Goal: Task Accomplishment & Management: Complete application form

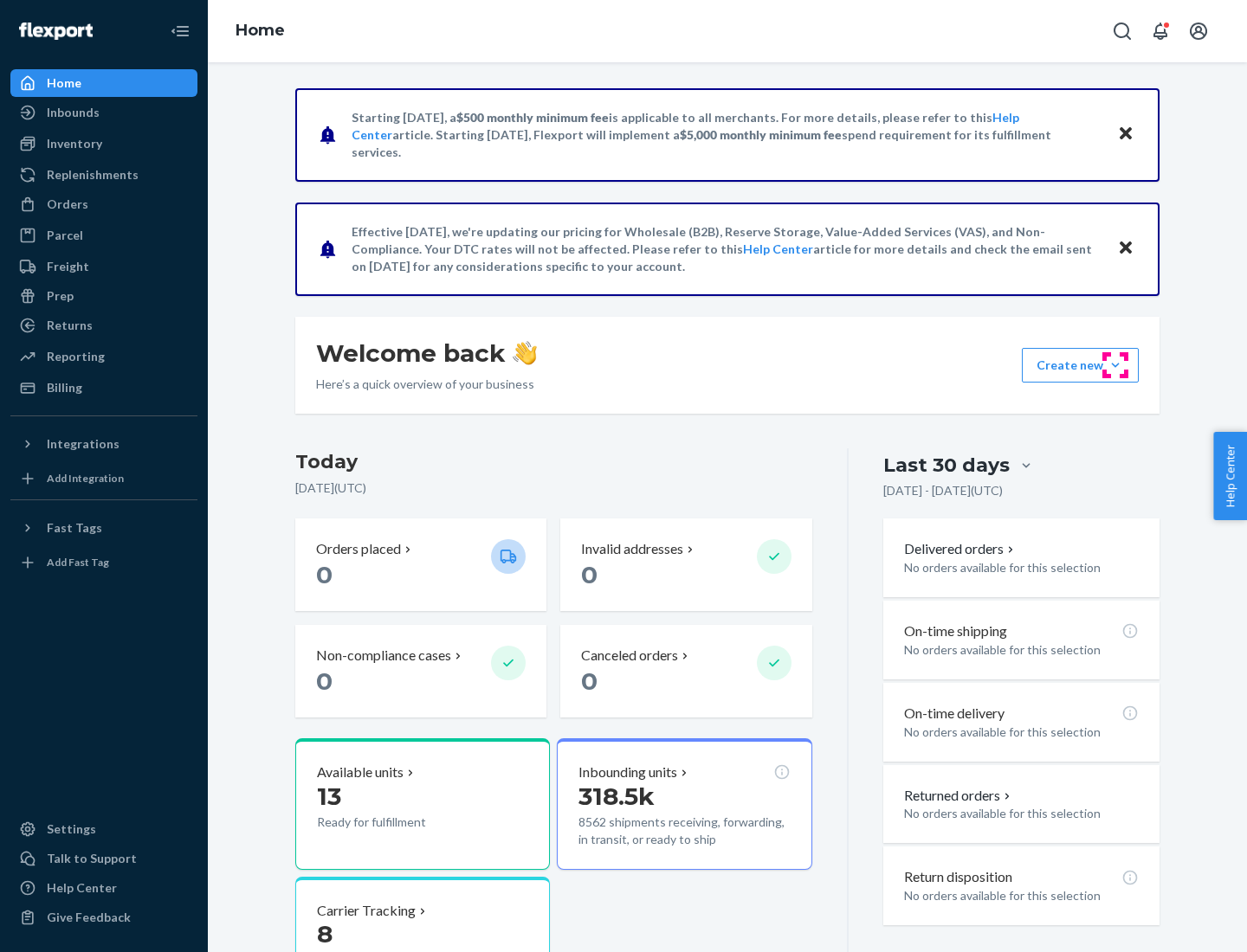
click at [1116, 365] on button "Create new Create new inbound Create new order Create new product" at bounding box center [1080, 365] width 117 height 34
click at [104, 113] on div "Inbounds" at bounding box center [104, 112] width 183 height 24
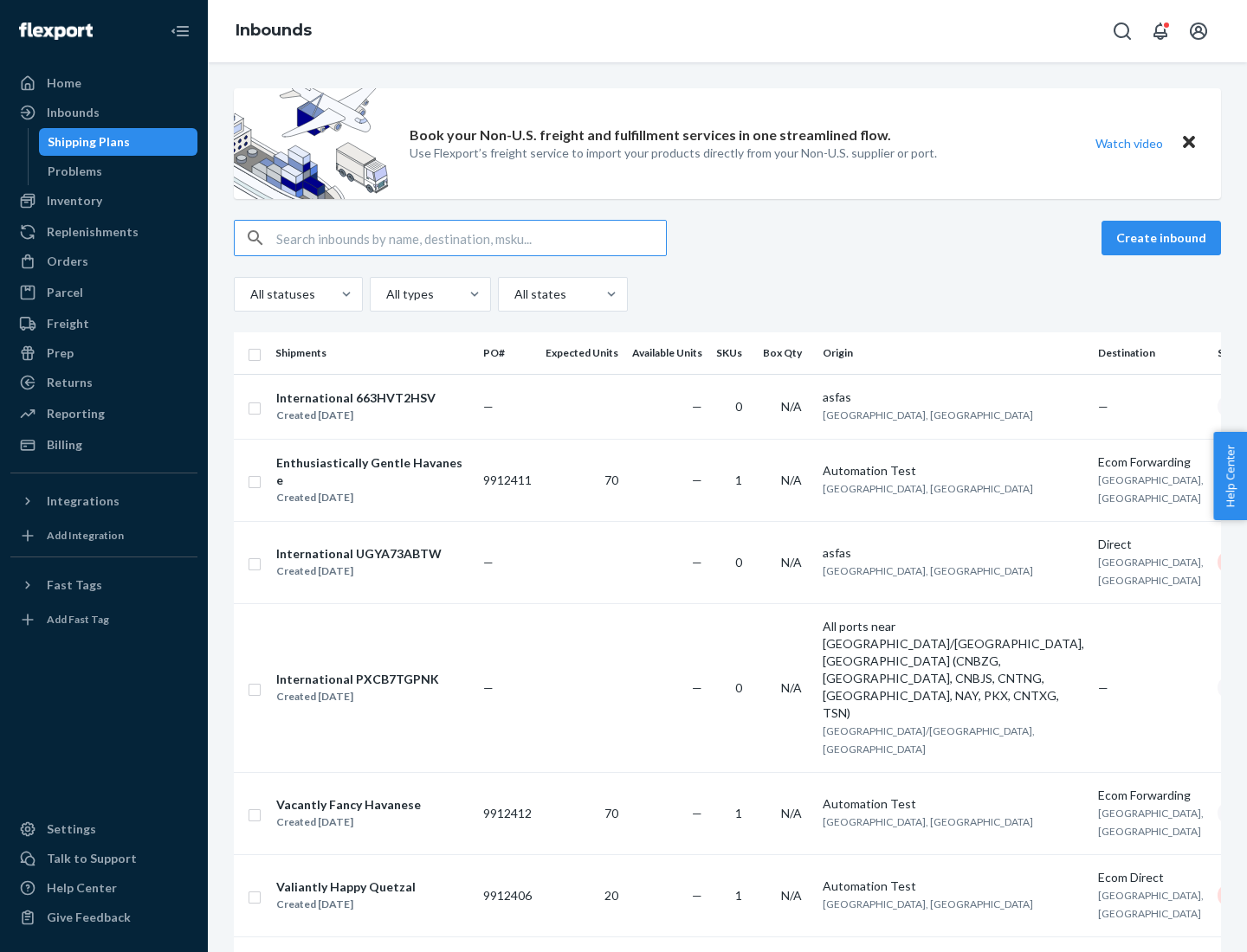
click at [1164, 238] on button "Create inbound" at bounding box center [1161, 237] width 120 height 34
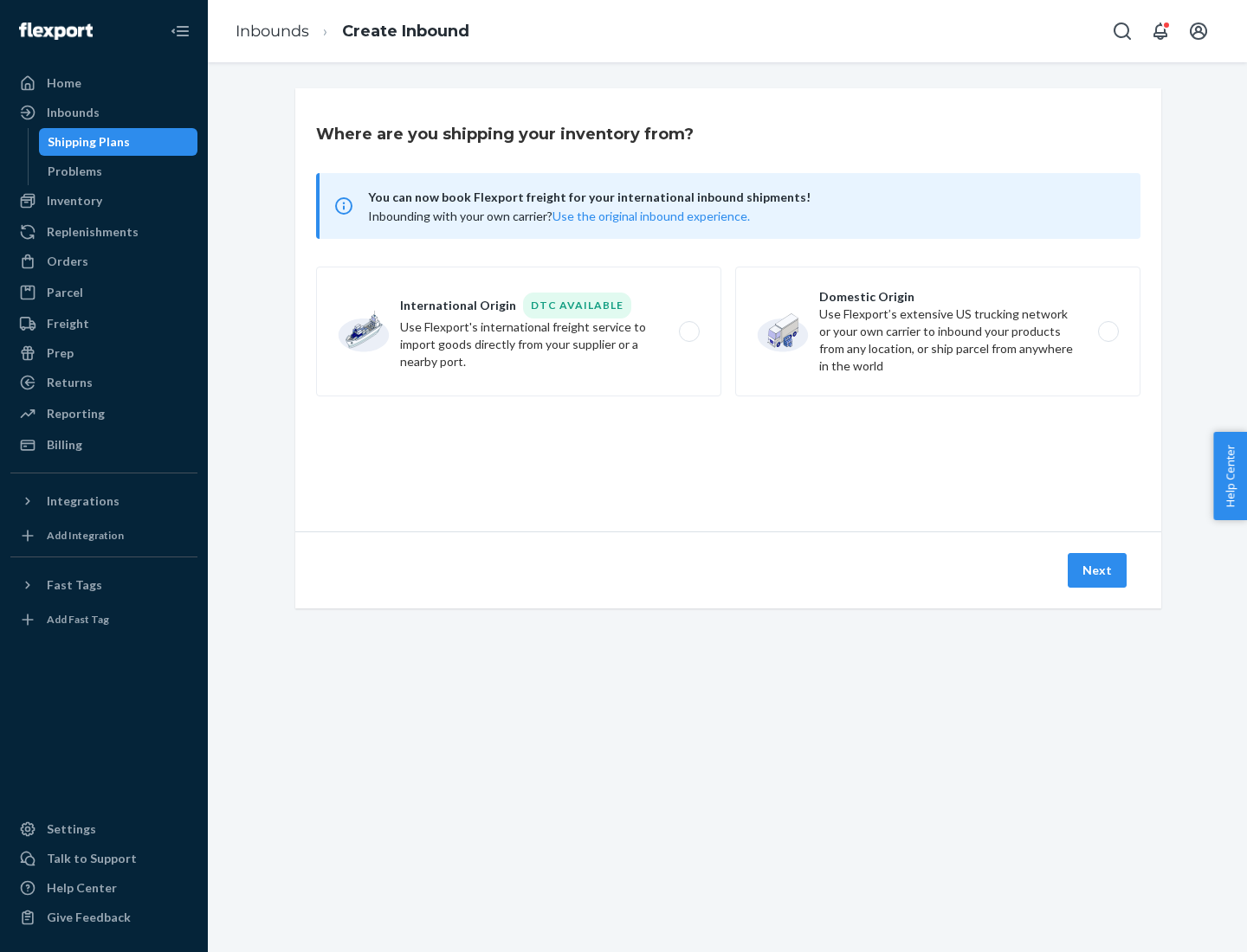
click at [938, 331] on label "Domestic Origin Use Flexport’s extensive US trucking network or your own carrie…" at bounding box center [938, 331] width 406 height 130
click at [1108, 331] on input "Domestic Origin Use Flexport’s extensive US trucking network or your own carrie…" at bounding box center [1113, 331] width 11 height 11
radio input "true"
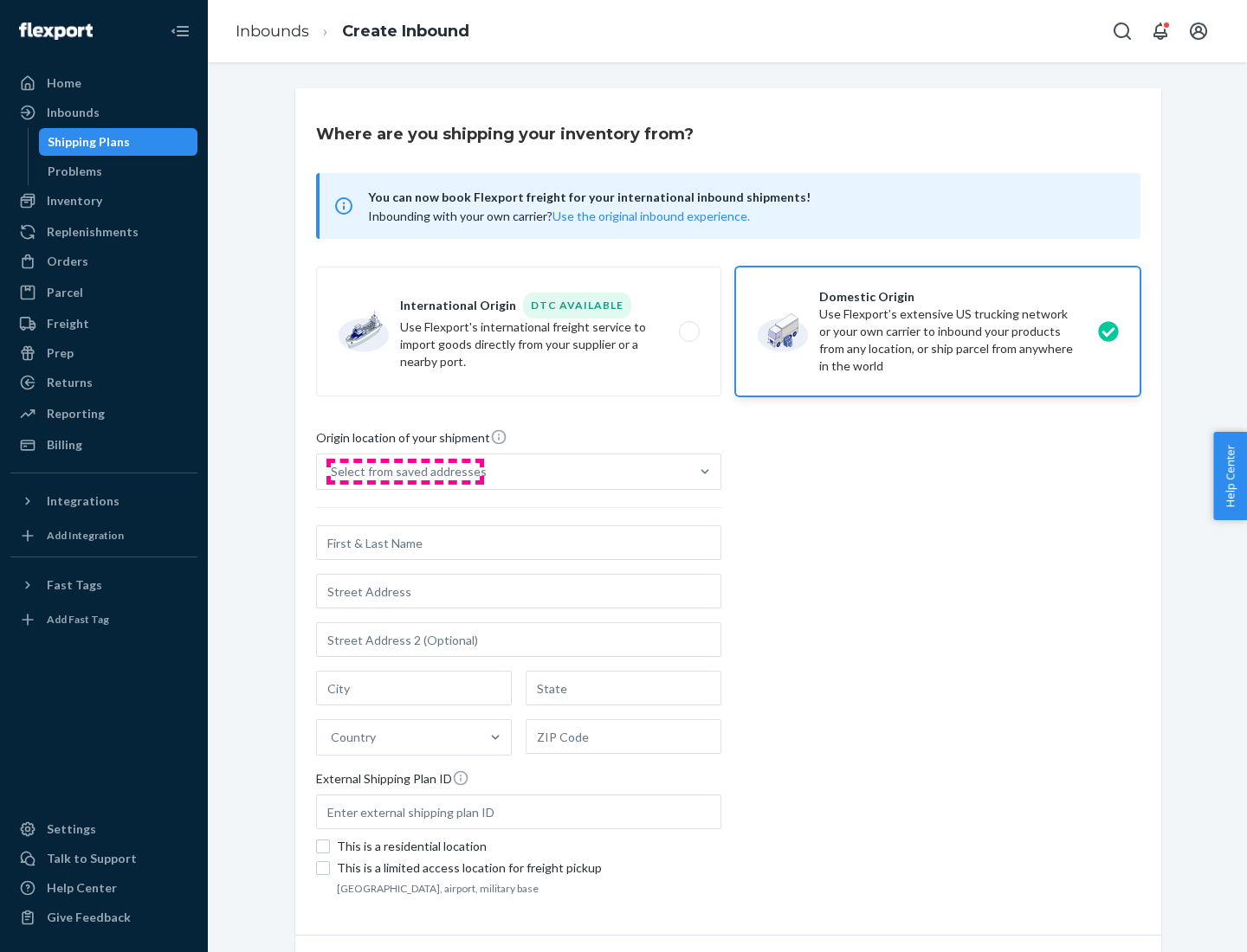
click at [405, 472] on div "Select from saved addresses" at bounding box center [408, 472] width 156 height 18
click at [332, 472] on input "Select from saved addresses" at bounding box center [332, 472] width 2 height 18
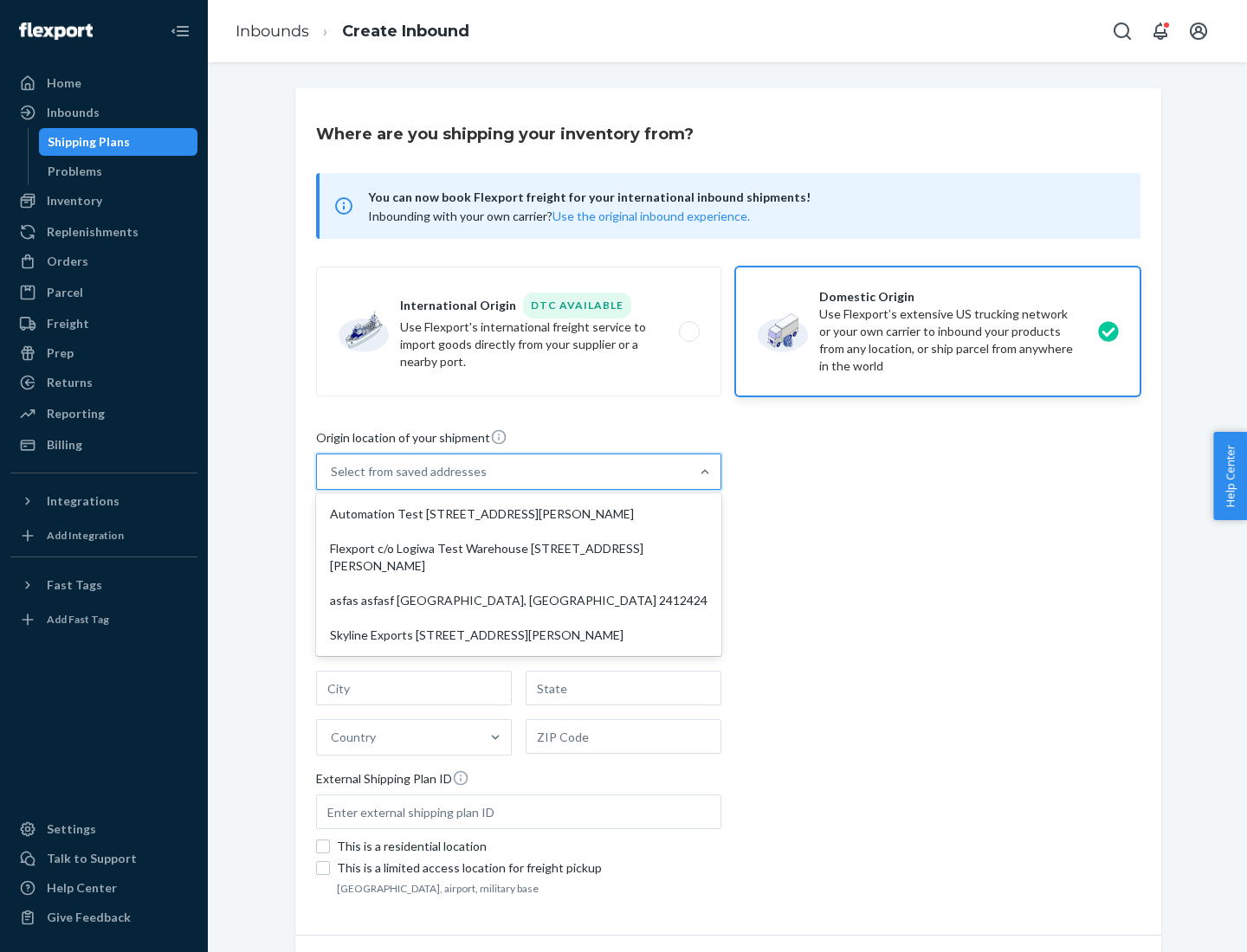
scroll to position [7, 0]
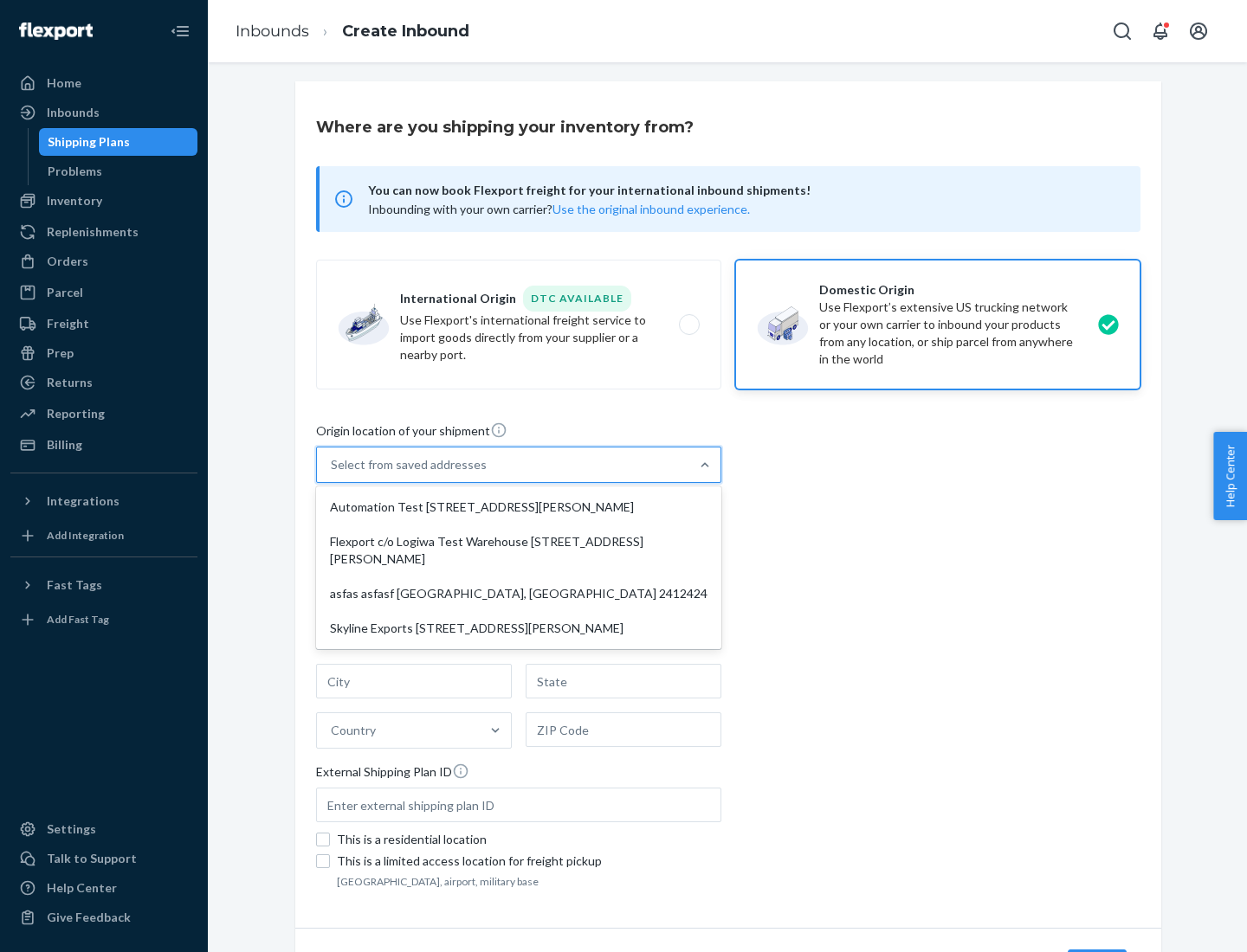
click at [519, 507] on div "Automation Test [STREET_ADDRESS][PERSON_NAME]" at bounding box center [519, 507] width 399 height 34
click at [332, 473] on input "option Automation Test [STREET_ADDRESS][PERSON_NAME] focused, 1 of 4. 4 results…" at bounding box center [332, 465] width 2 height 18
type input "Automation Test"
type input "9th Floor"
type input "[GEOGRAPHIC_DATA]"
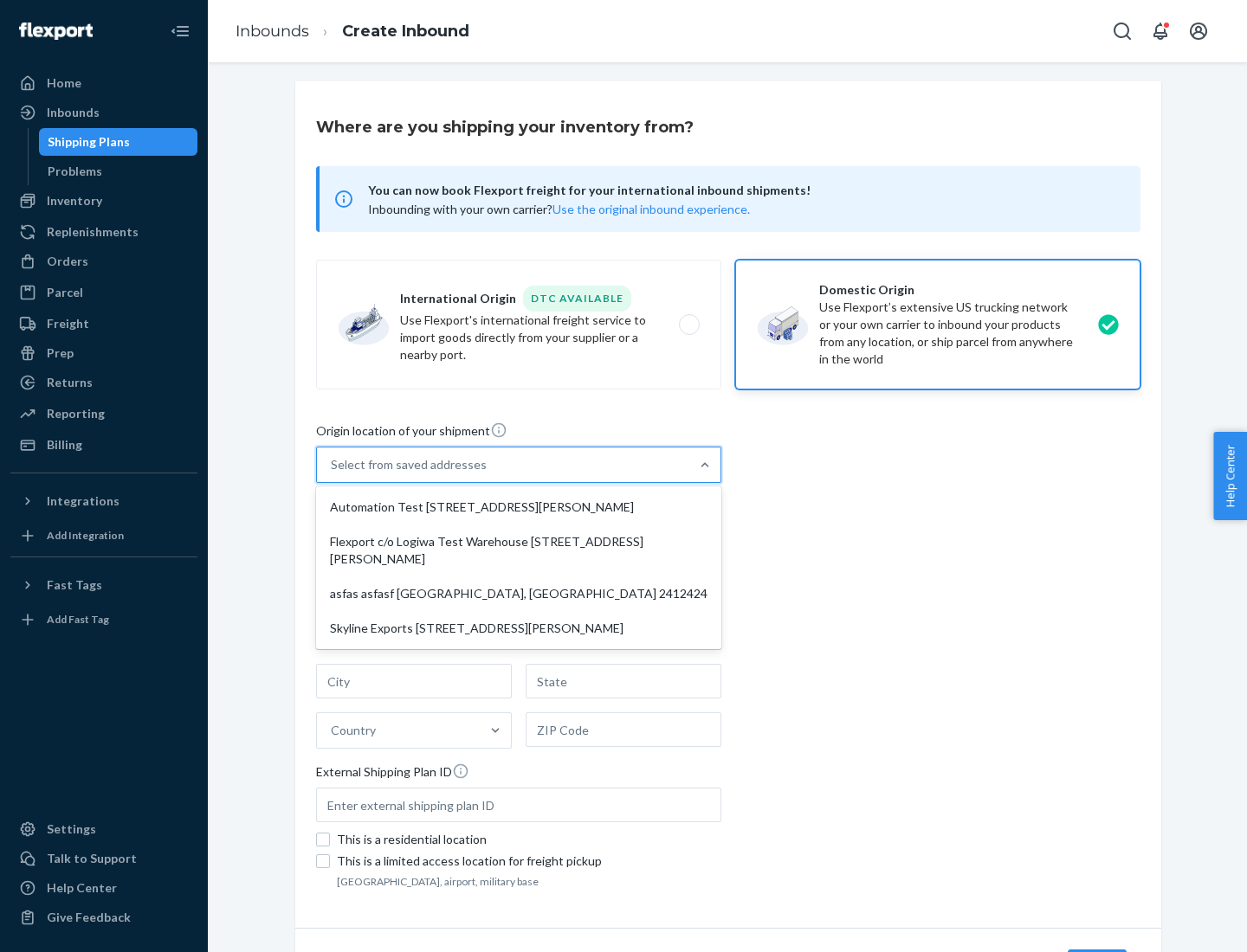
type input "CA"
type input "94104"
type input "[STREET_ADDRESS][PERSON_NAME]"
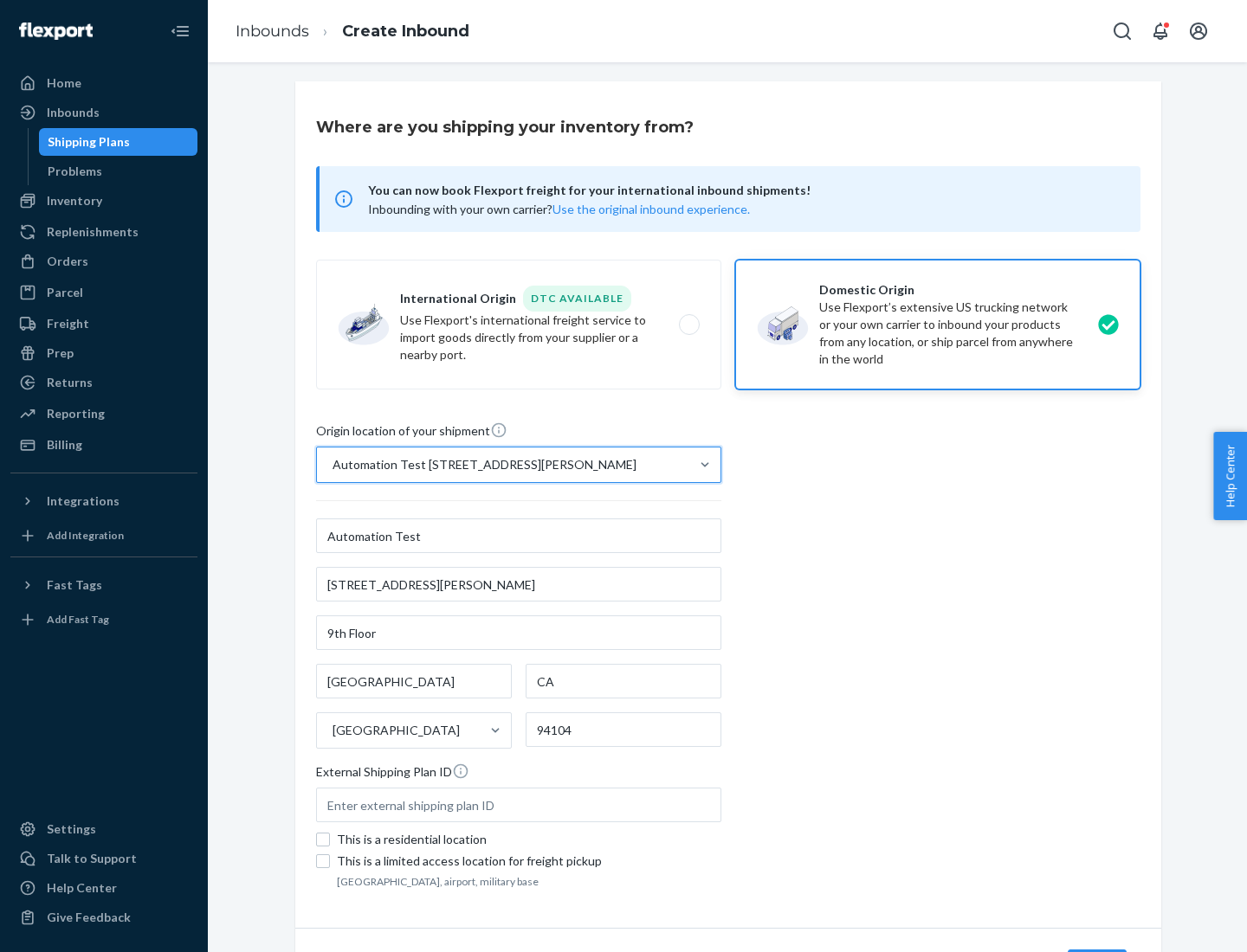
scroll to position [101, 0]
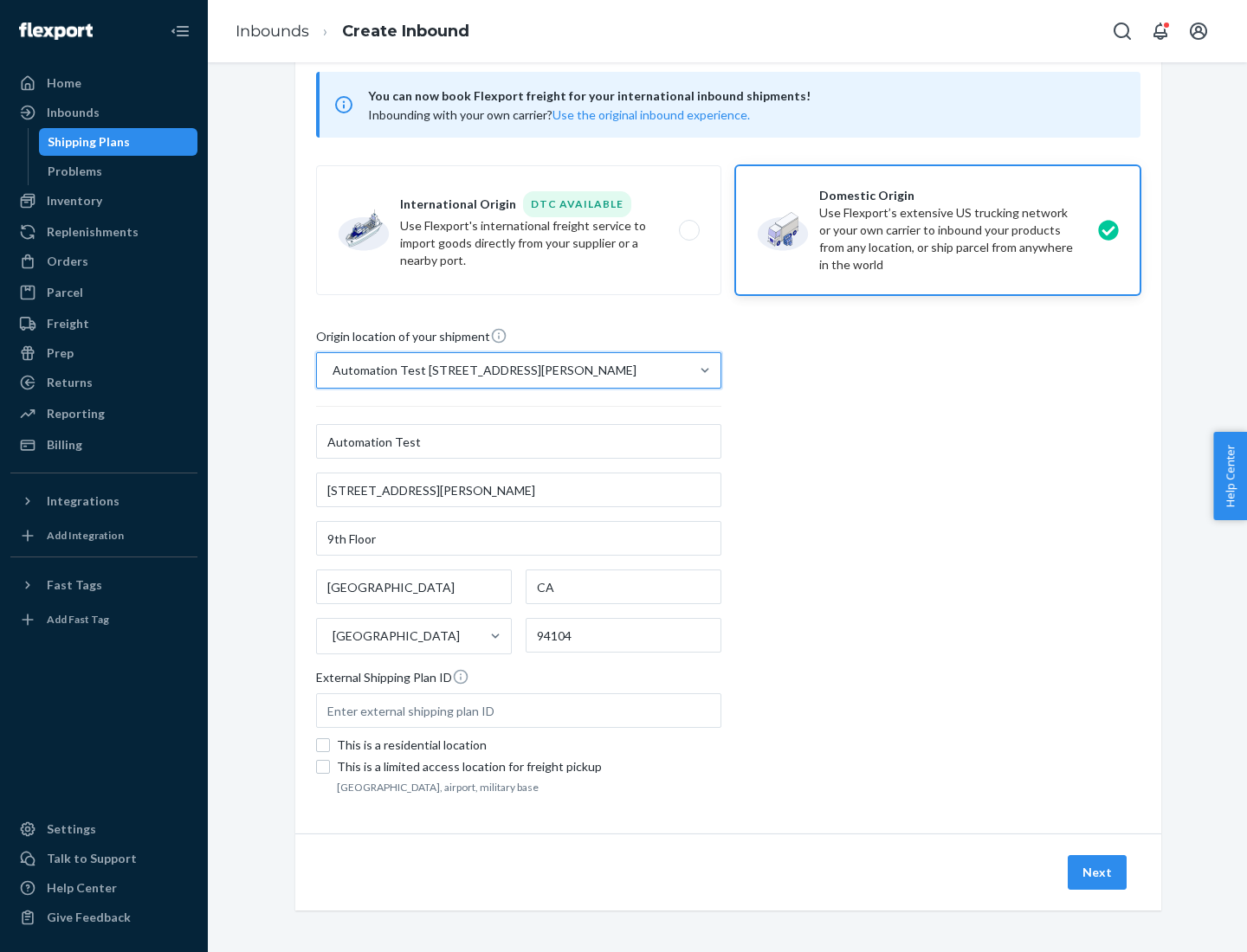
click at [1098, 873] on button "Next" at bounding box center [1097, 872] width 59 height 34
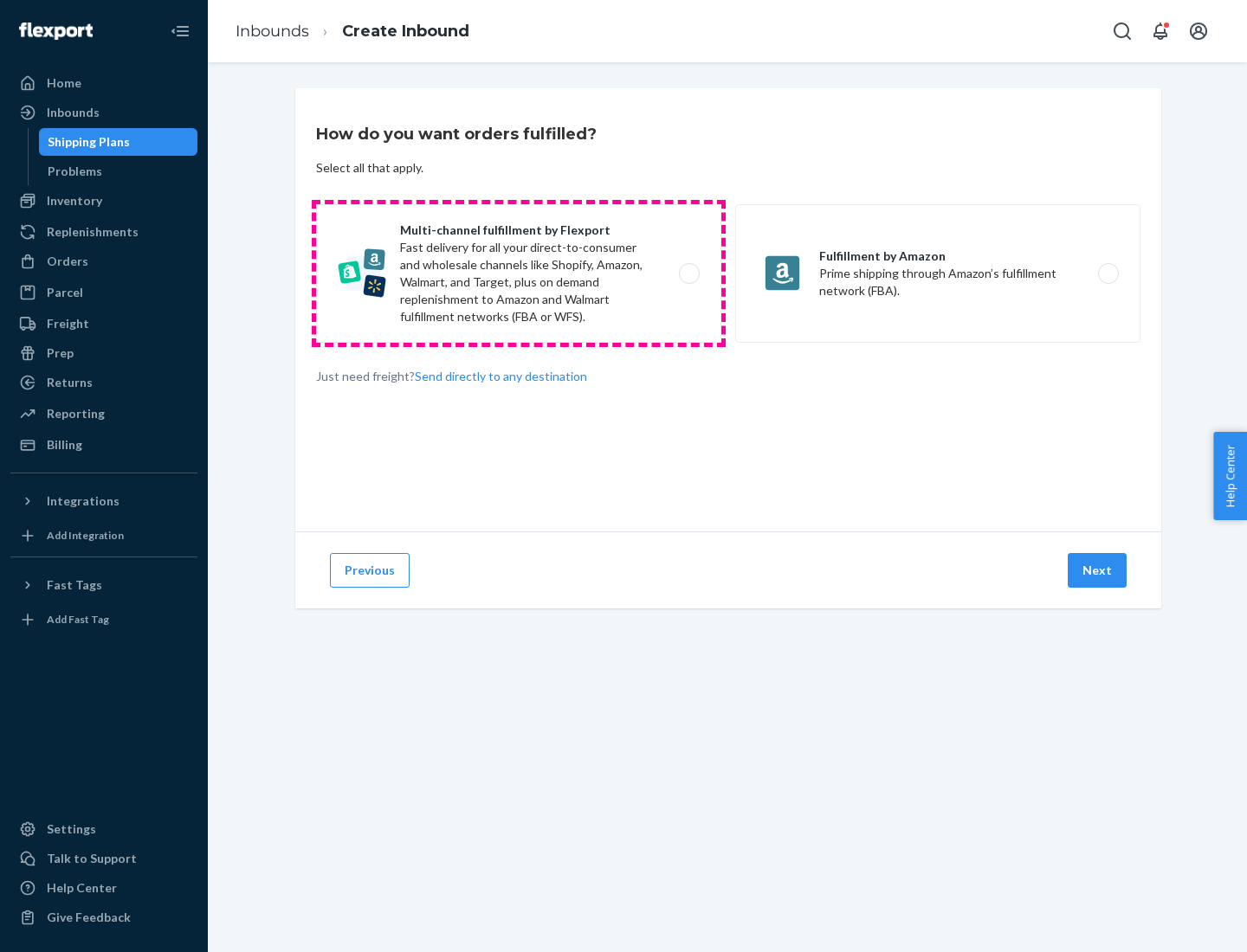
click at [519, 273] on label "Multi-channel fulfillment by Flexport Fast delivery for all your direct-to-cons…" at bounding box center [519, 273] width 406 height 138
click at [689, 273] on input "Multi-channel fulfillment by Flexport Fast delivery for all your direct-to-cons…" at bounding box center [694, 273] width 11 height 11
radio input "true"
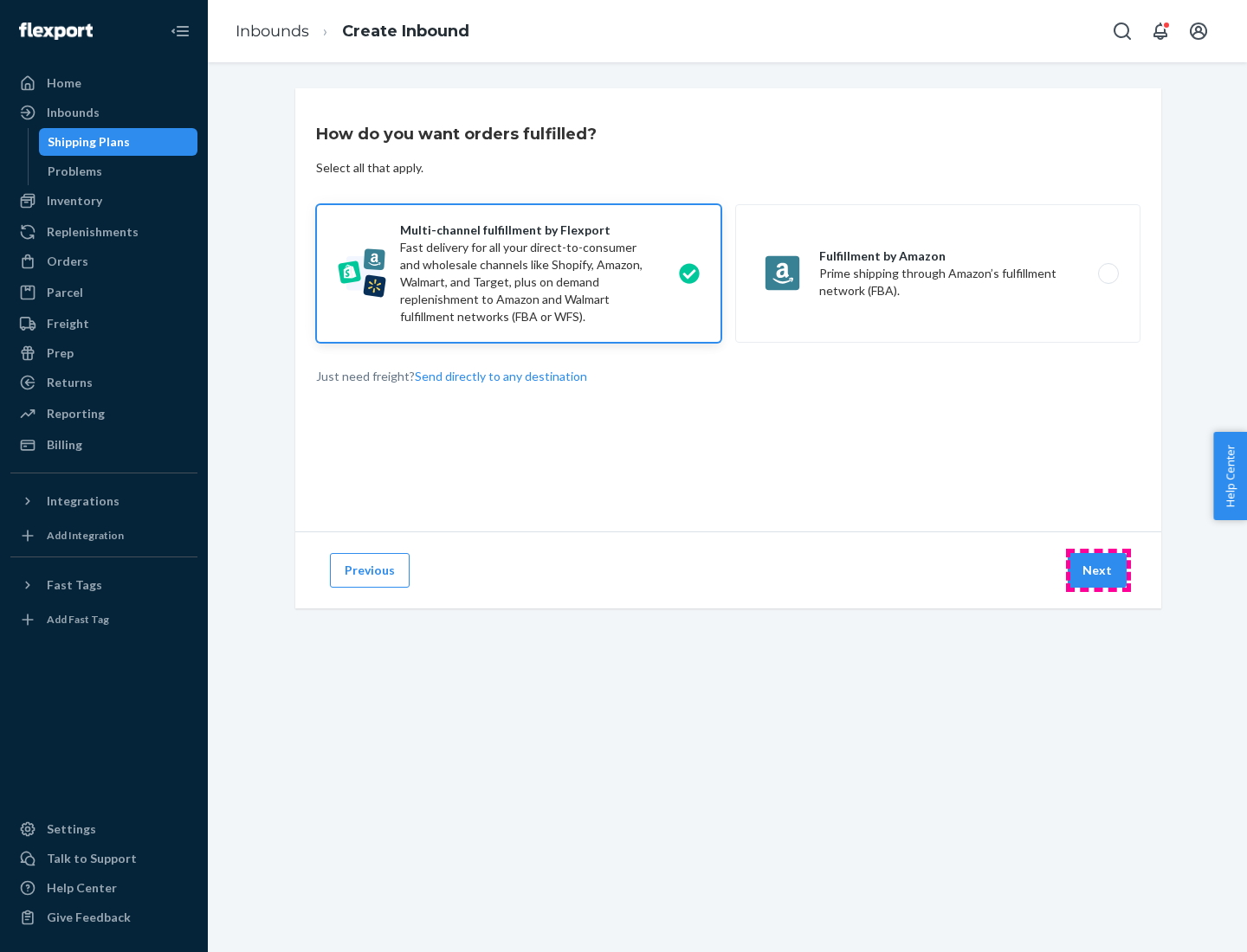
click at [1098, 570] on button "Next" at bounding box center [1097, 570] width 59 height 34
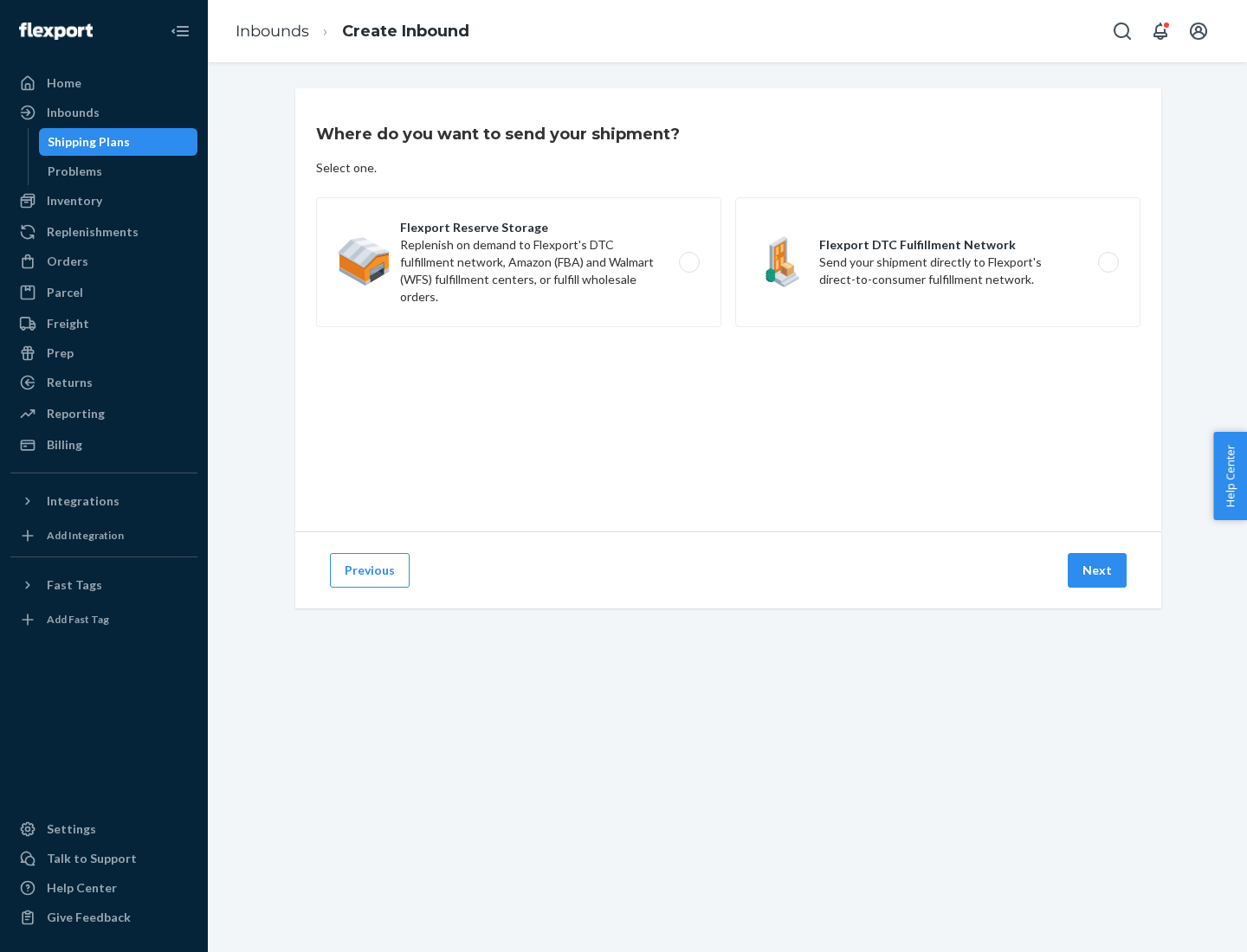
click at [938, 263] on label "Flexport DTC Fulfillment Network Send your shipment directly to Flexport's dire…" at bounding box center [938, 262] width 406 height 130
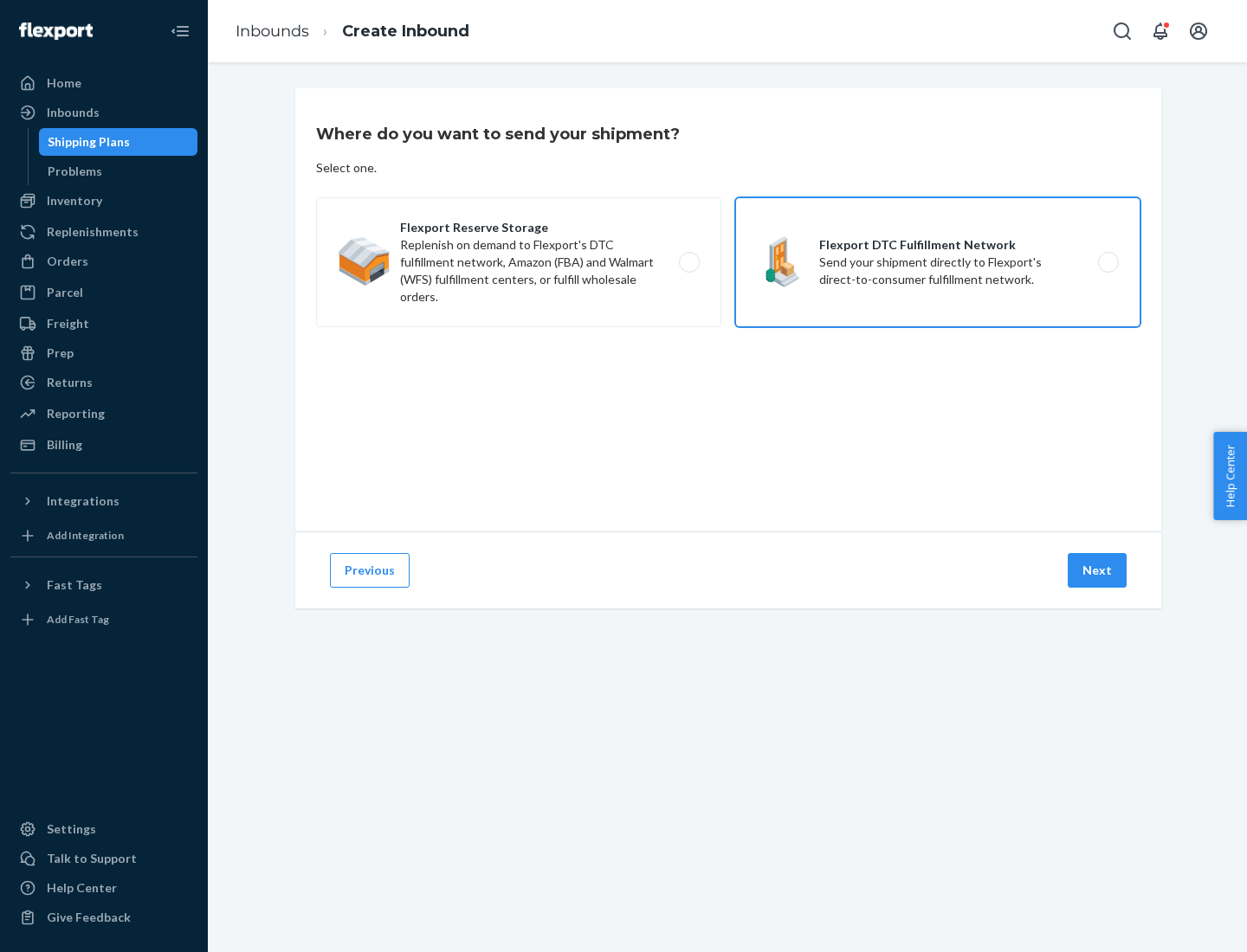
click at [1108, 263] on input "Flexport DTC Fulfillment Network Send your shipment directly to Flexport's dire…" at bounding box center [1113, 263] width 11 height 11
radio input "true"
click at [1098, 570] on button "Next" at bounding box center [1097, 570] width 59 height 34
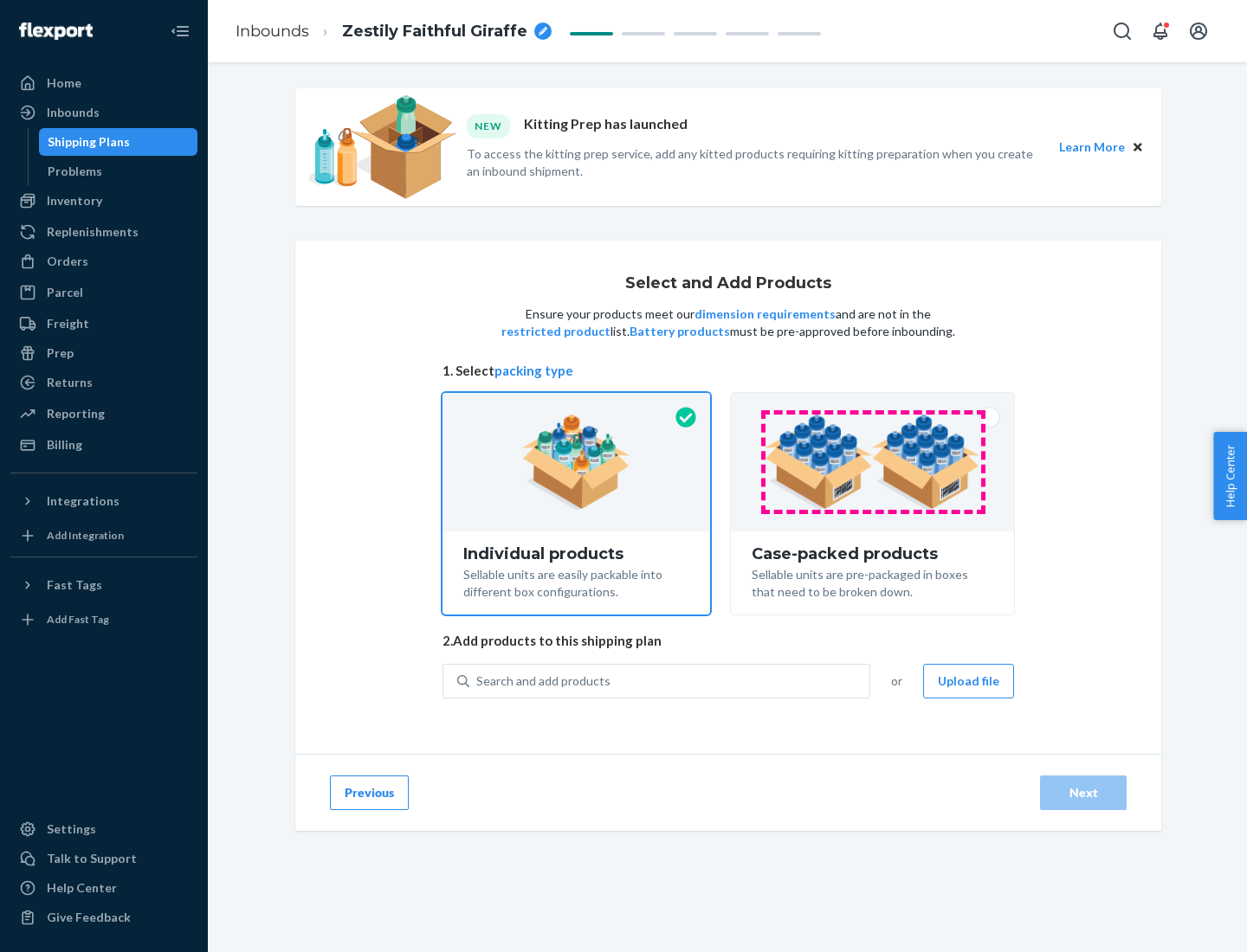
click at [873, 462] on img at bounding box center [872, 462] width 216 height 95
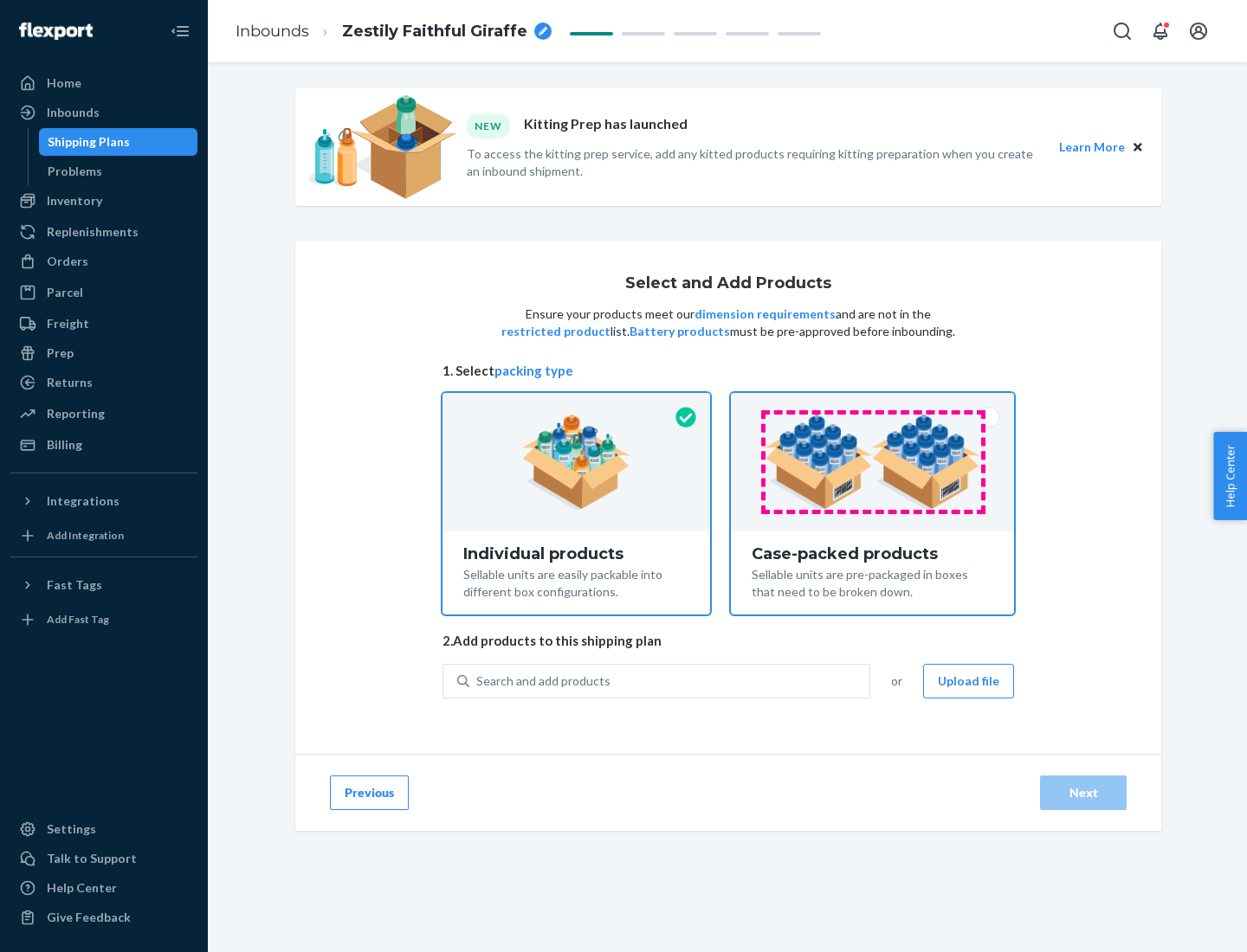
click at [873, 405] on input "Case-packed products Sellable units are pre-packaged in boxes that need to be b…" at bounding box center [872, 398] width 11 height 11
radio input "true"
radio input "false"
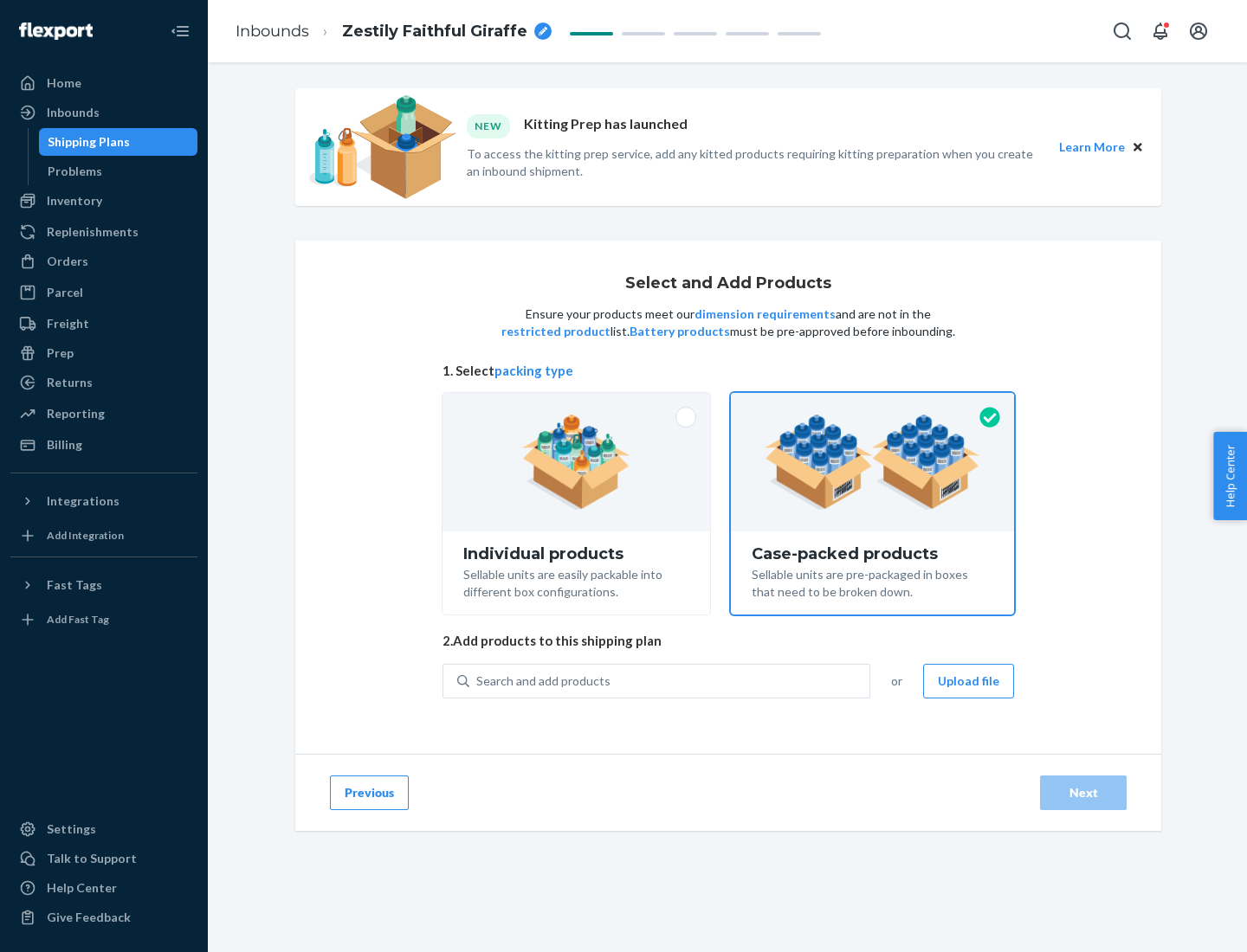
click at [670, 681] on div "Search and add products" at bounding box center [669, 681] width 400 height 31
click at [478, 681] on input "Search and add products" at bounding box center [477, 681] width 2 height 18
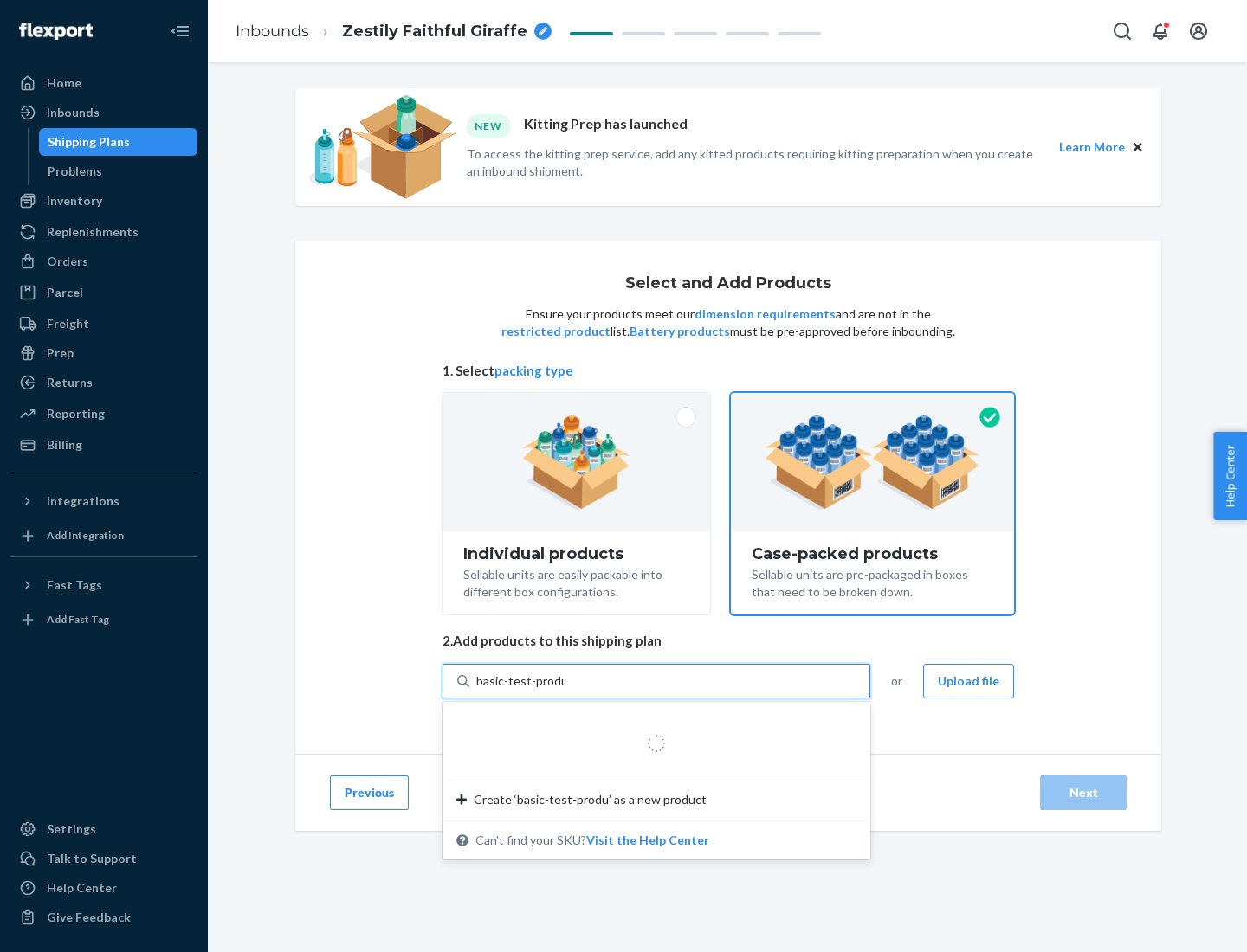
type input "basic-test-product-1"
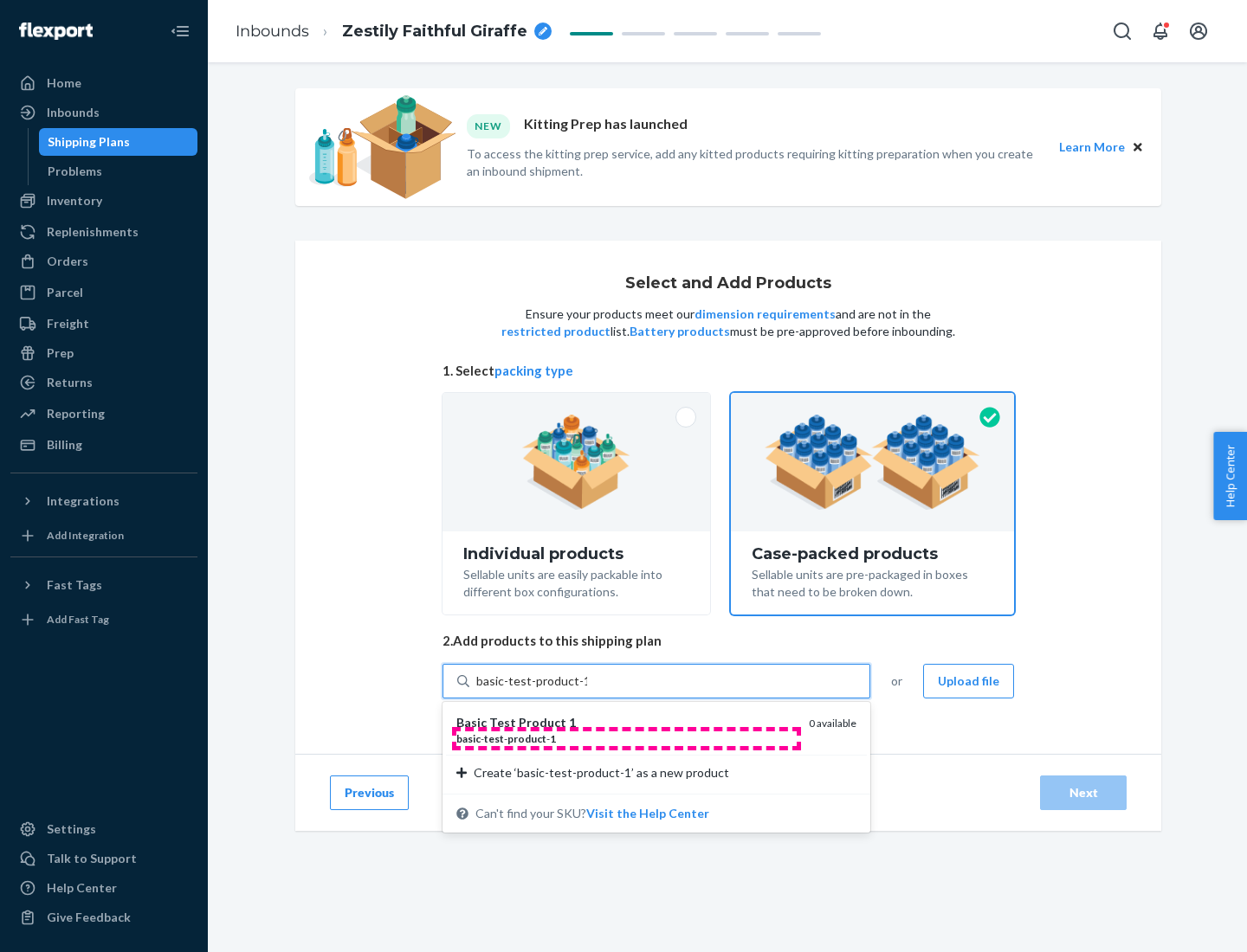
click at [626, 739] on div "basic - test - product - 1" at bounding box center [626, 739] width 339 height 15
click at [587, 690] on input "basic-test-product-1" at bounding box center [532, 681] width 111 height 18
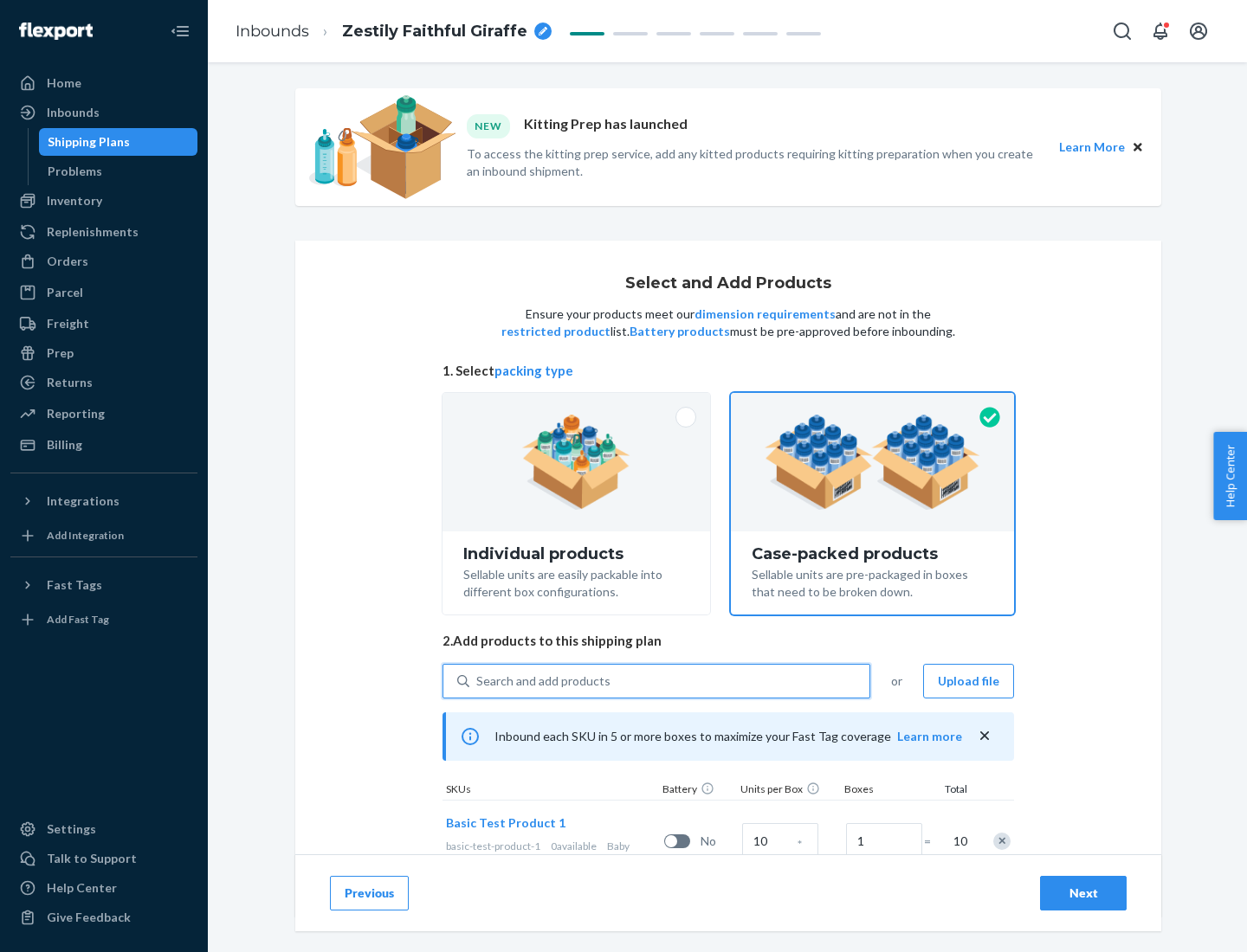
scroll to position [63, 0]
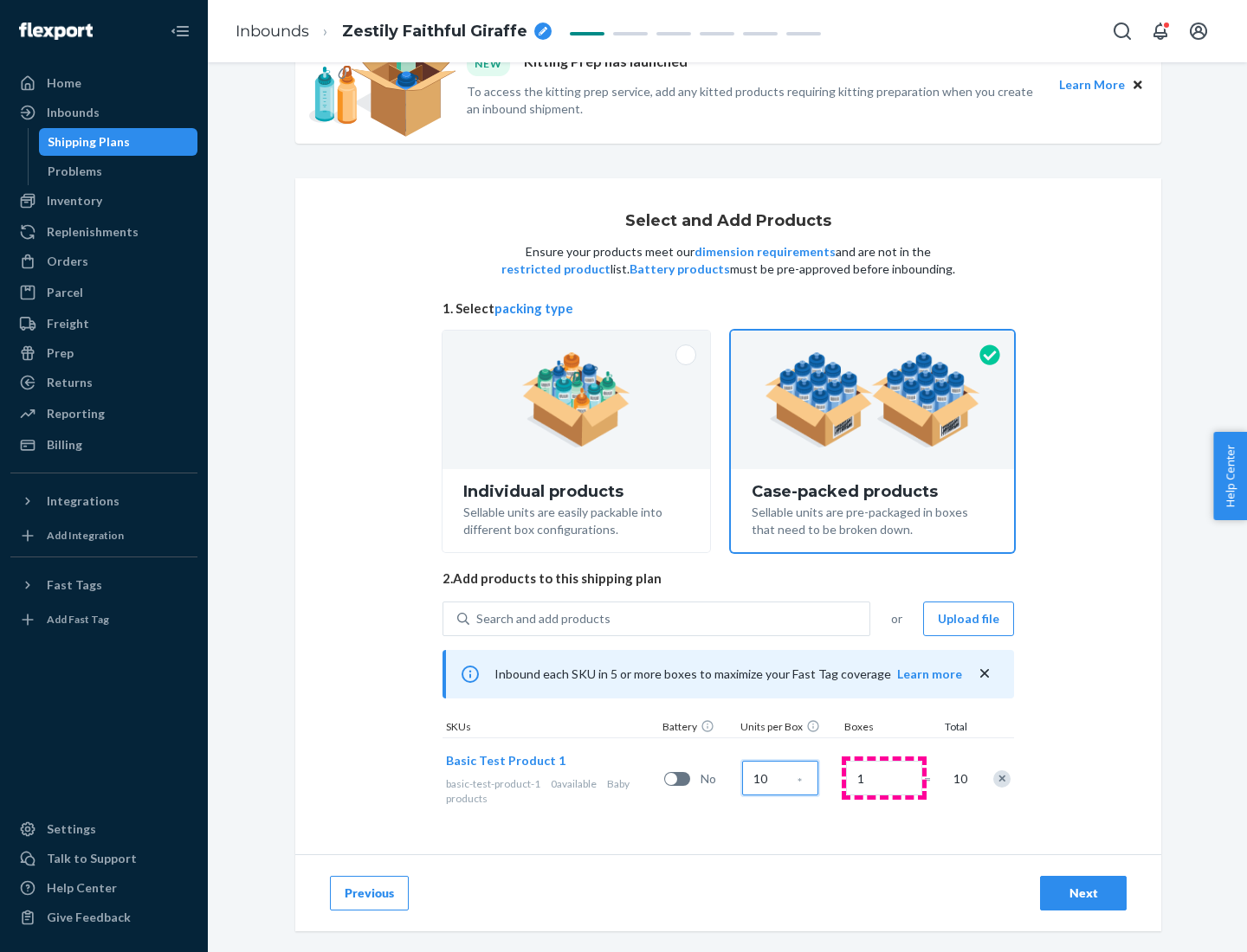
type input "10"
type input "7"
click at [1084, 894] on div "Next" at bounding box center [1083, 894] width 57 height 18
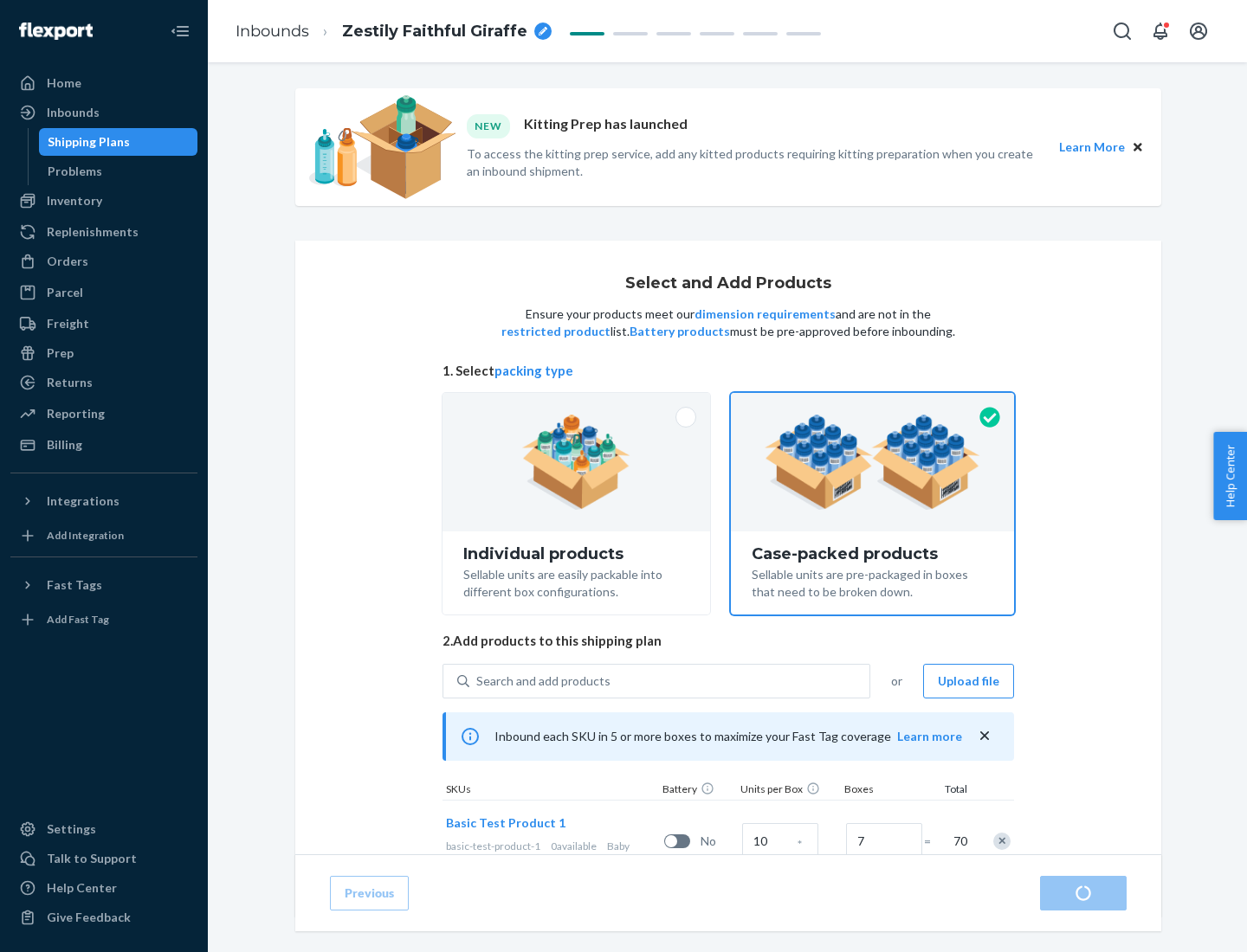
radio input "true"
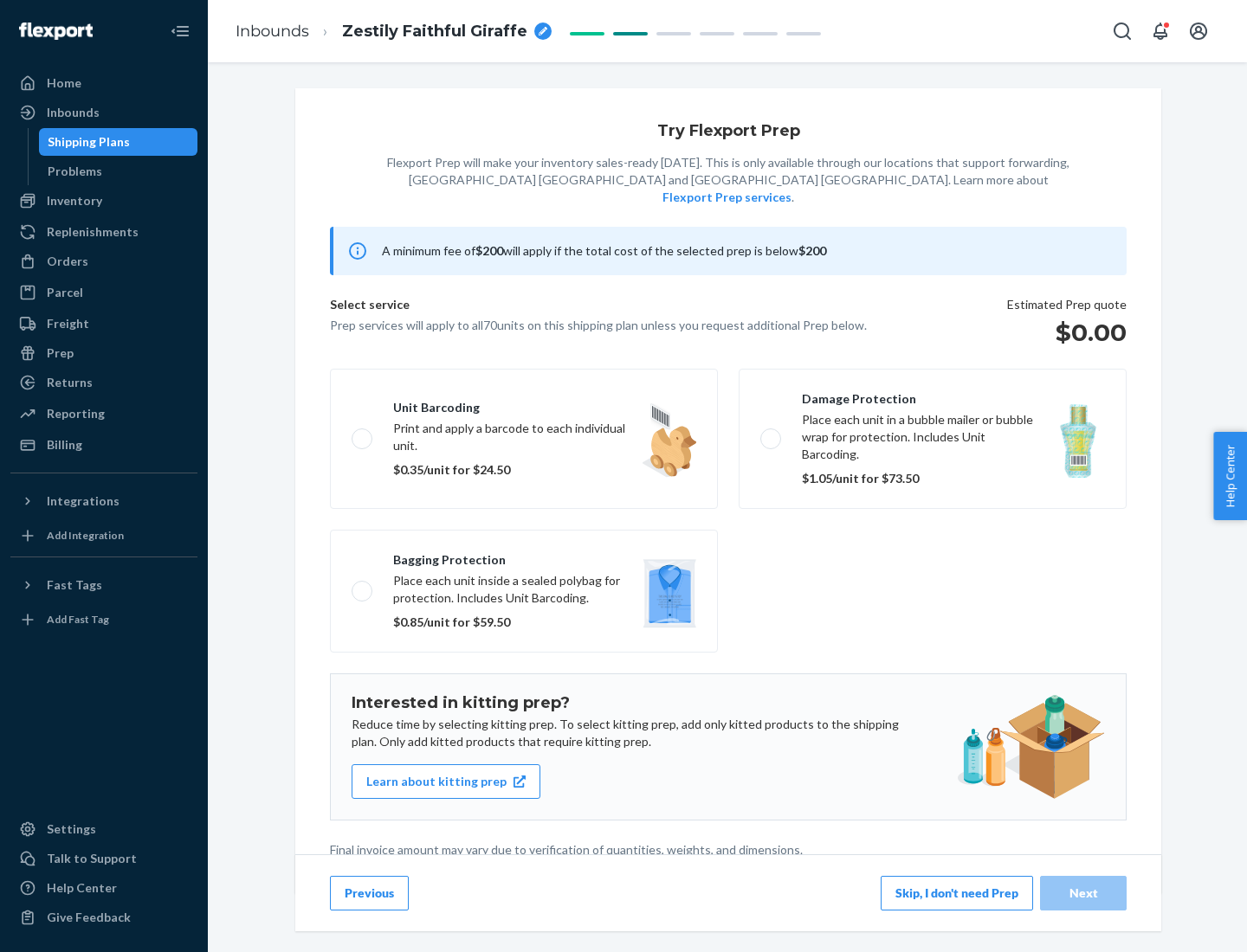
scroll to position [4, 0]
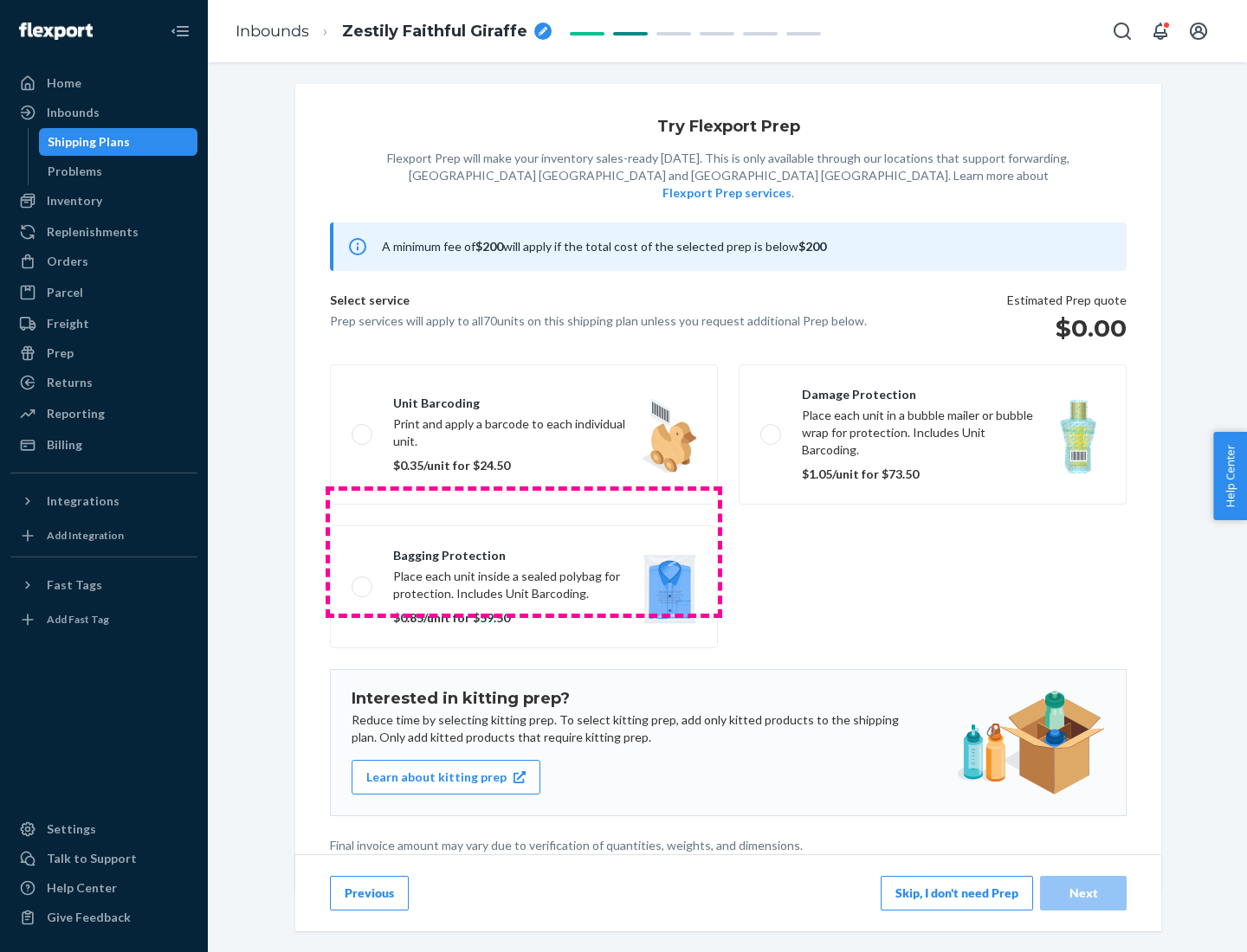
click at [524, 552] on label "Bagging protection Place each unit inside a sealed polybag for protection. Incl…" at bounding box center [524, 586] width 388 height 123
click at [362, 581] on input "Bagging protection Place each unit inside a sealed polybag for protection. Incl…" at bounding box center [357, 586] width 11 height 11
checkbox input "true"
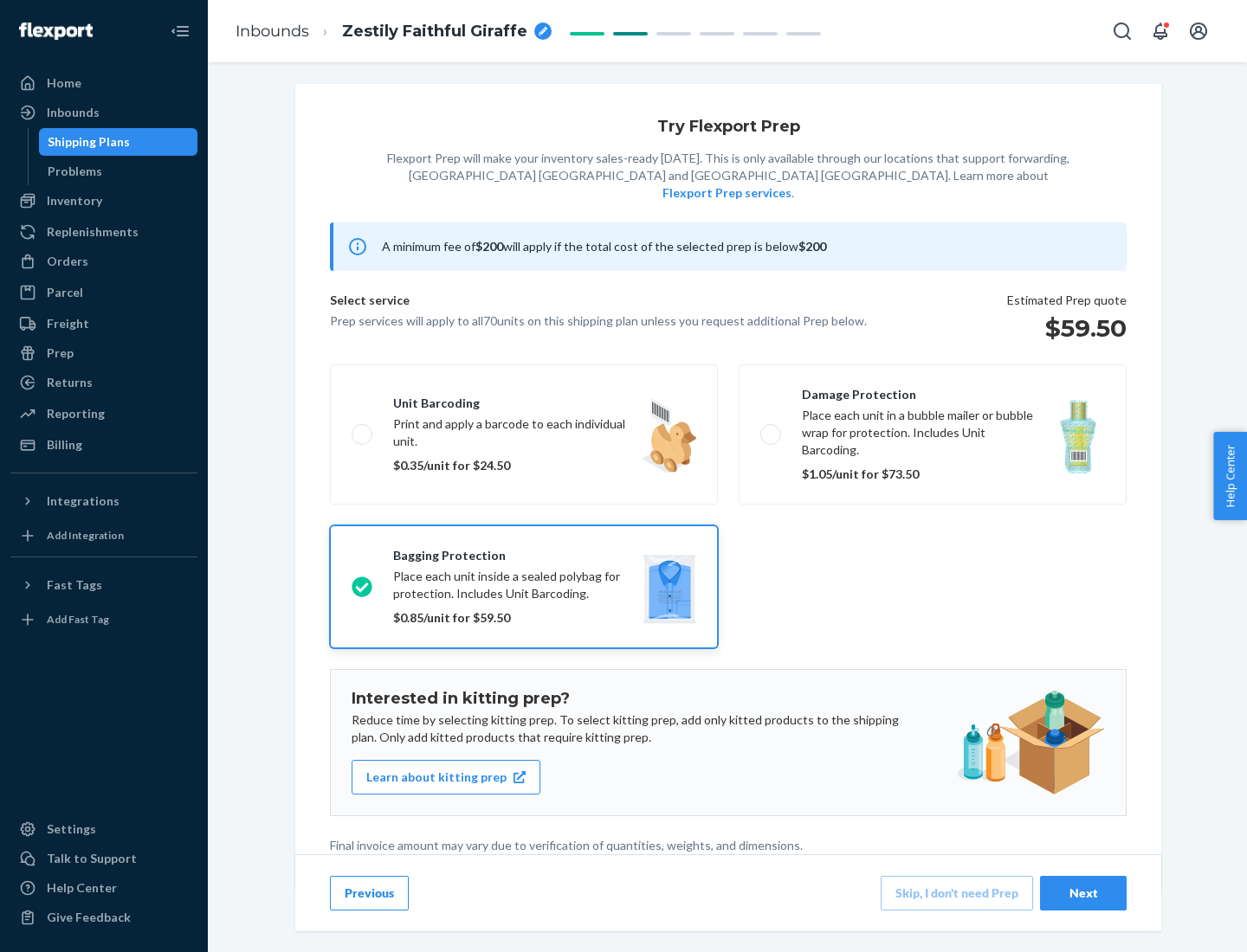
click at [1084, 893] on div "Next" at bounding box center [1083, 894] width 57 height 18
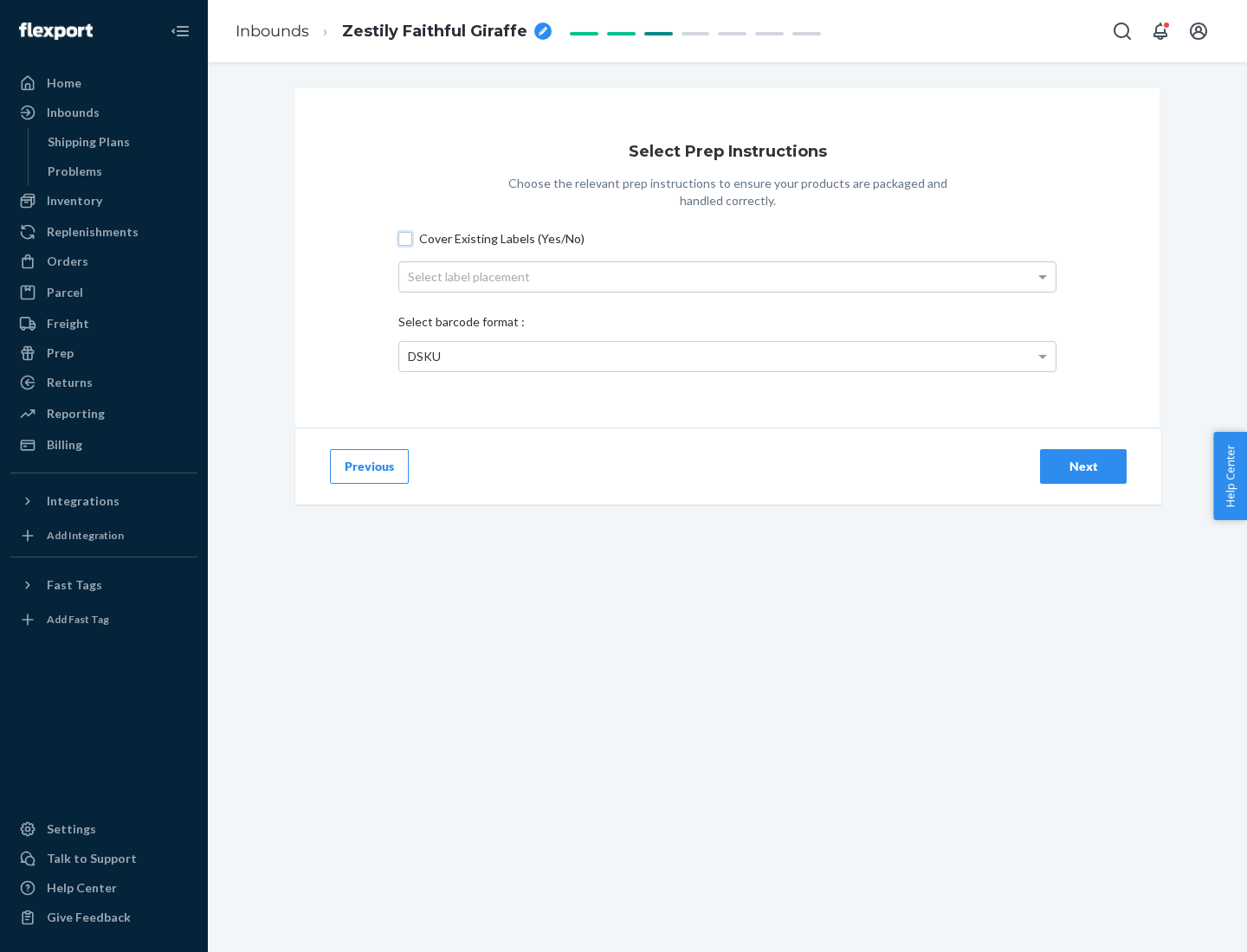
click at [406, 238] on input "Cover Existing Labels (Yes/No)" at bounding box center [406, 239] width 14 height 14
checkbox input "true"
click at [728, 276] on div "Select label placement" at bounding box center [728, 277] width 656 height 29
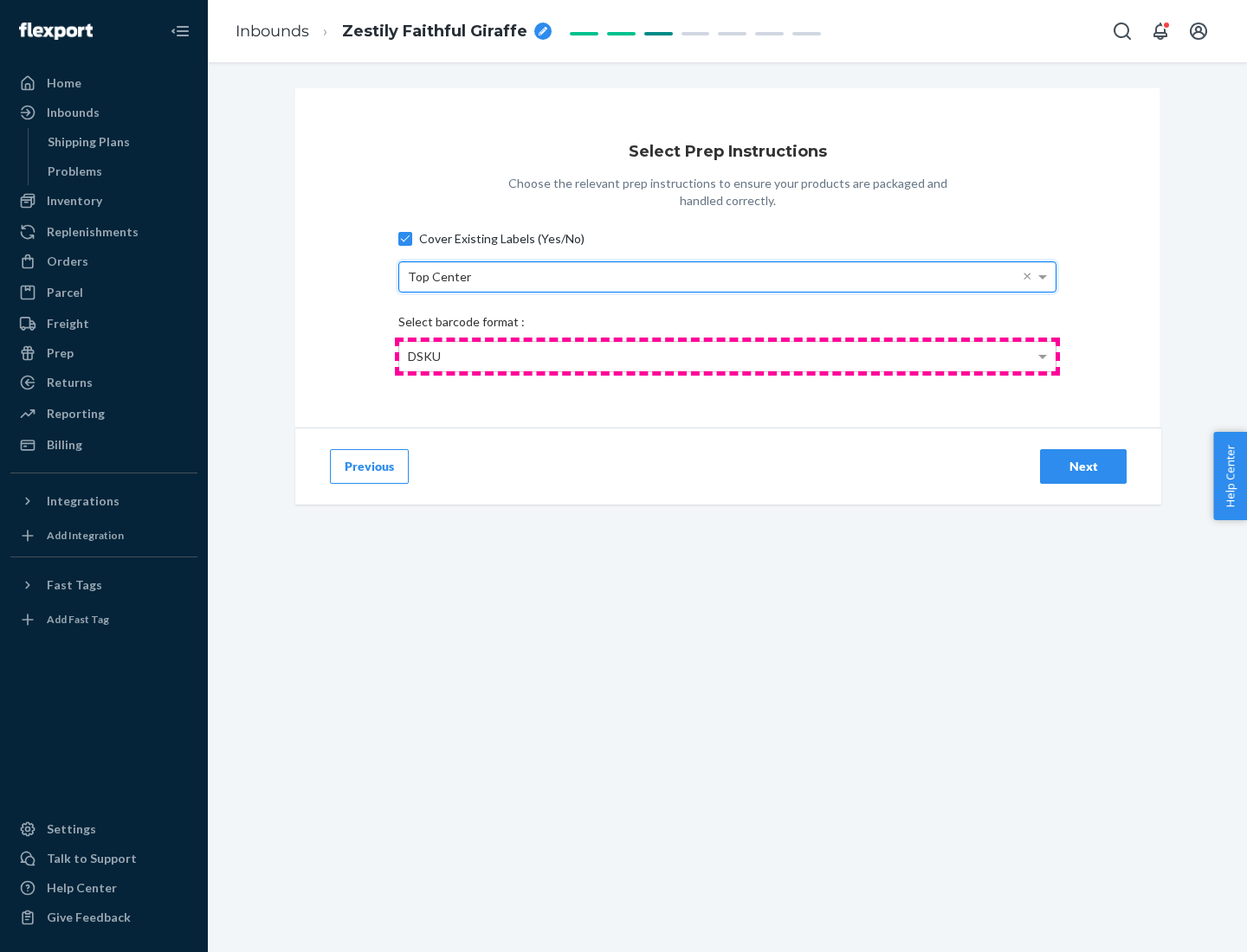
click at [728, 356] on div "DSKU" at bounding box center [728, 356] width 656 height 29
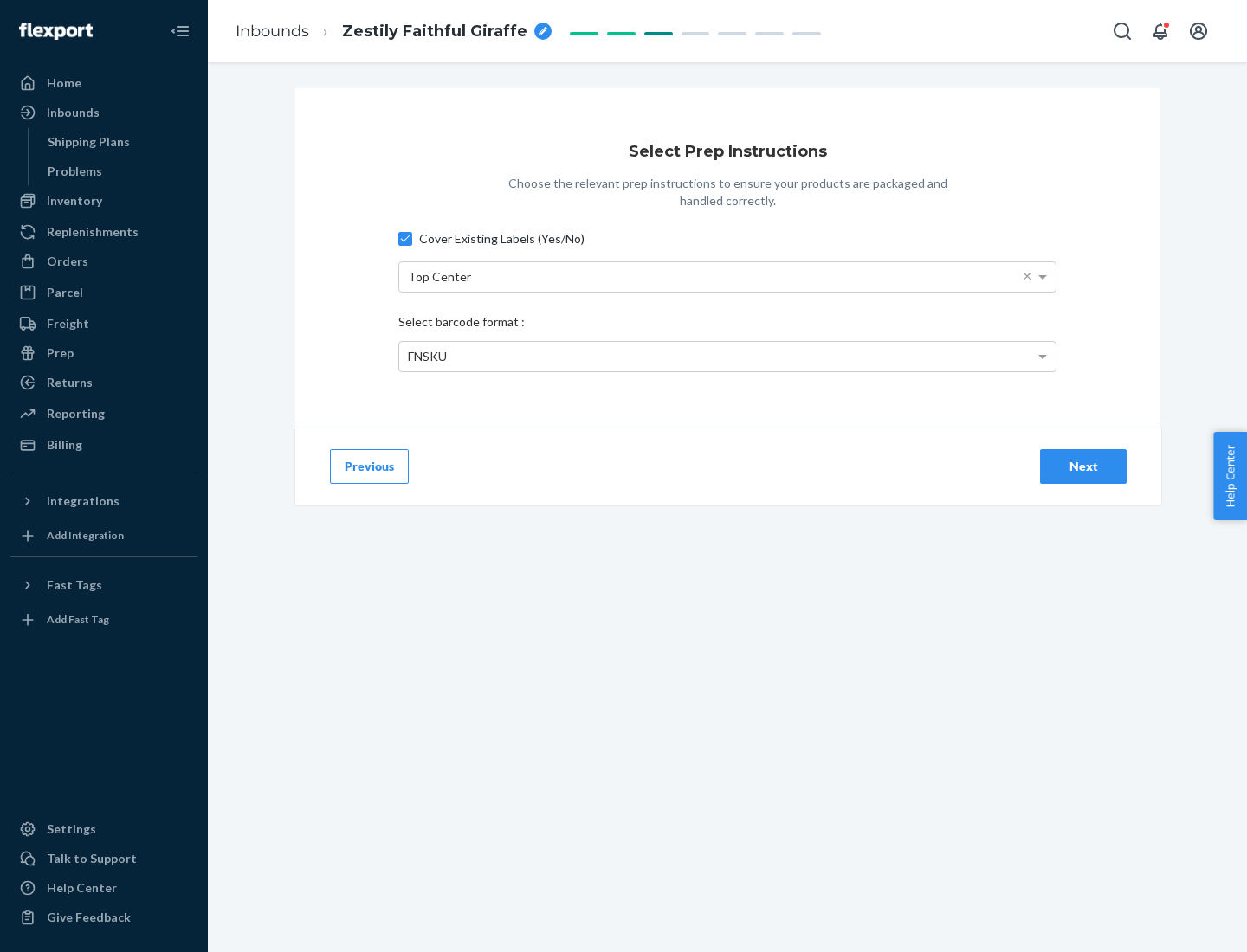
click at [1084, 465] on div "Next" at bounding box center [1083, 467] width 57 height 18
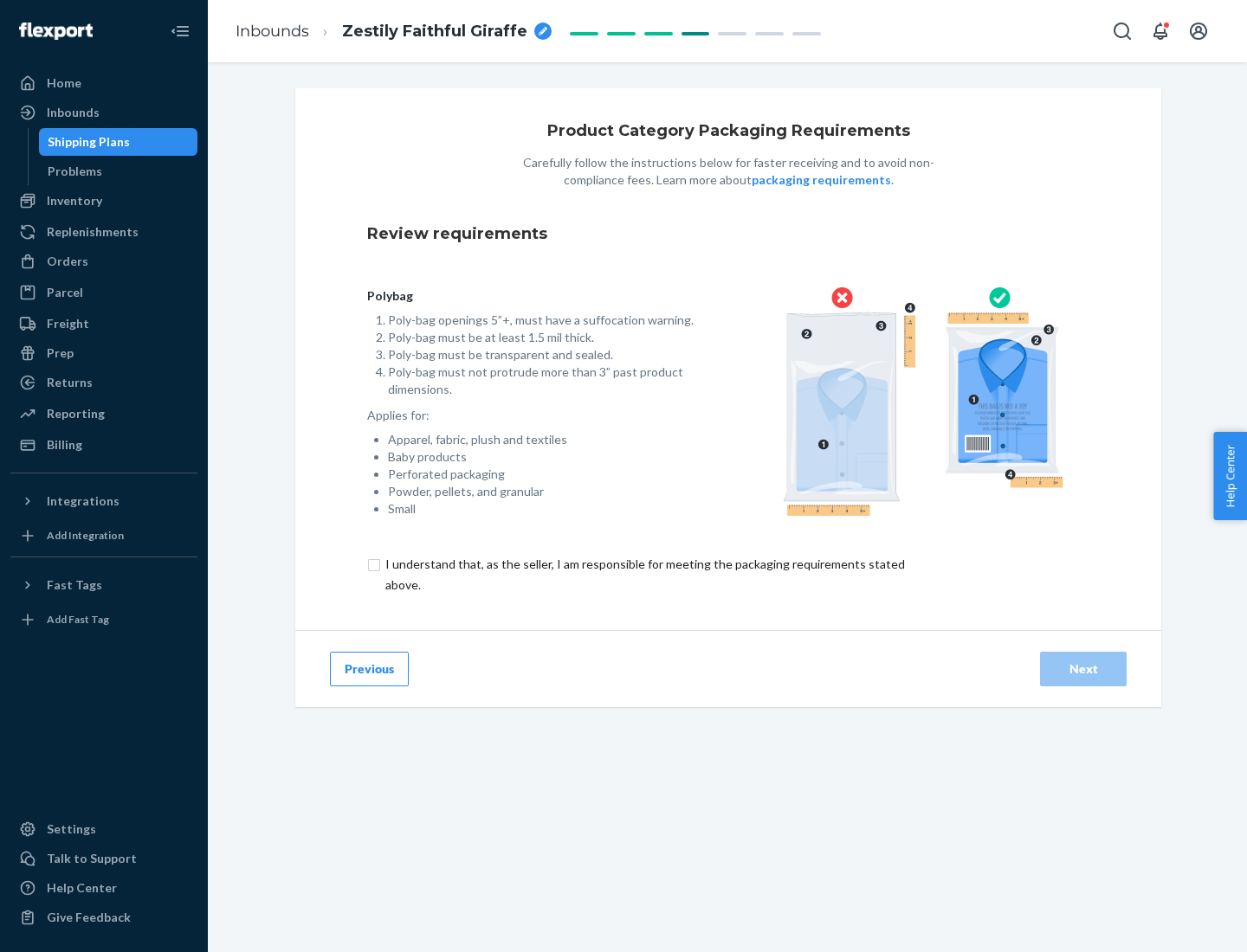
click at [644, 574] on input "checkbox" at bounding box center [654, 575] width 576 height 41
checkbox input "true"
click at [1084, 668] on div "Next" at bounding box center [1083, 669] width 57 height 18
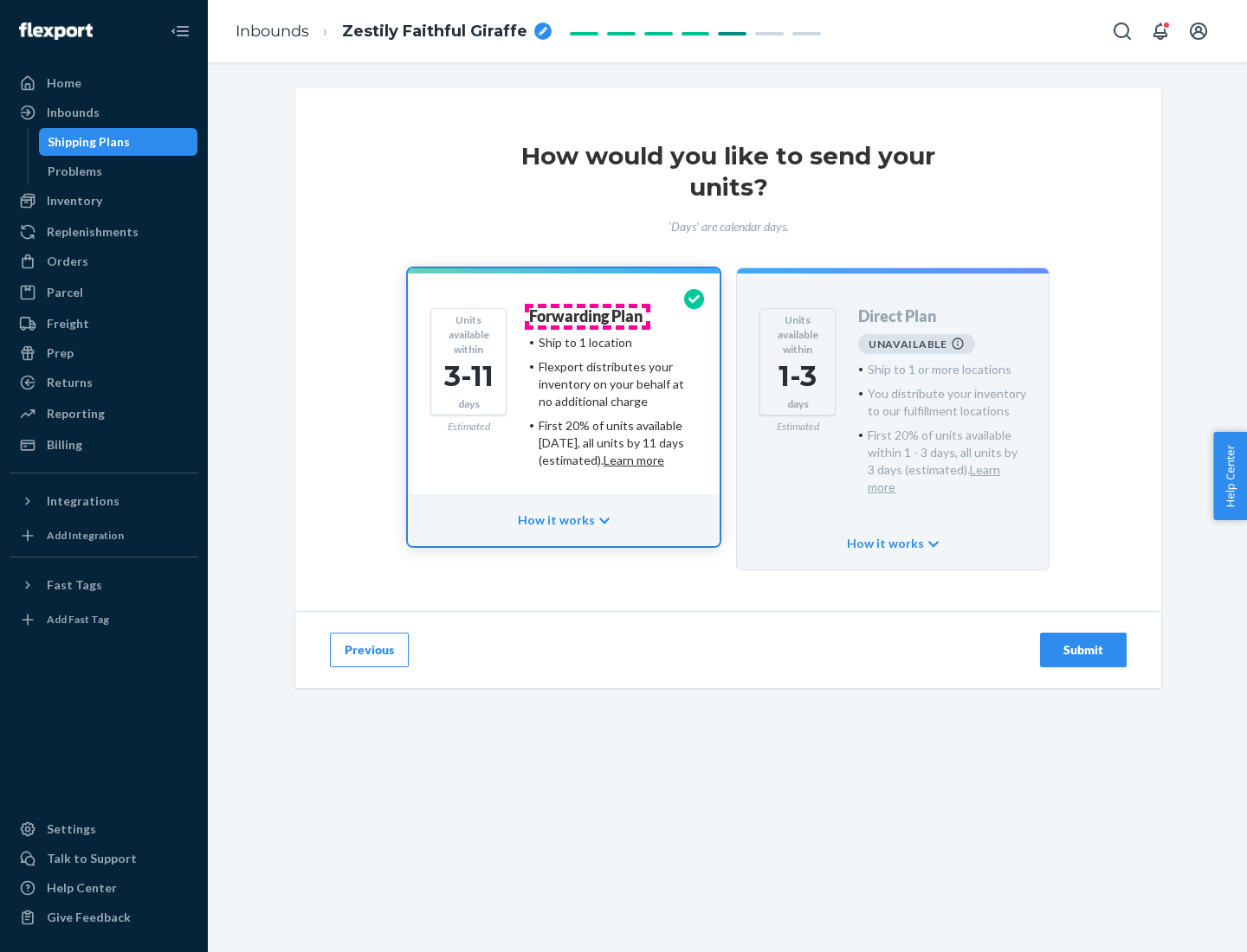
click at [587, 316] on h4 "Forwarding Plan" at bounding box center [586, 317] width 114 height 18
click at [1084, 642] on div "Submit" at bounding box center [1083, 651] width 57 height 18
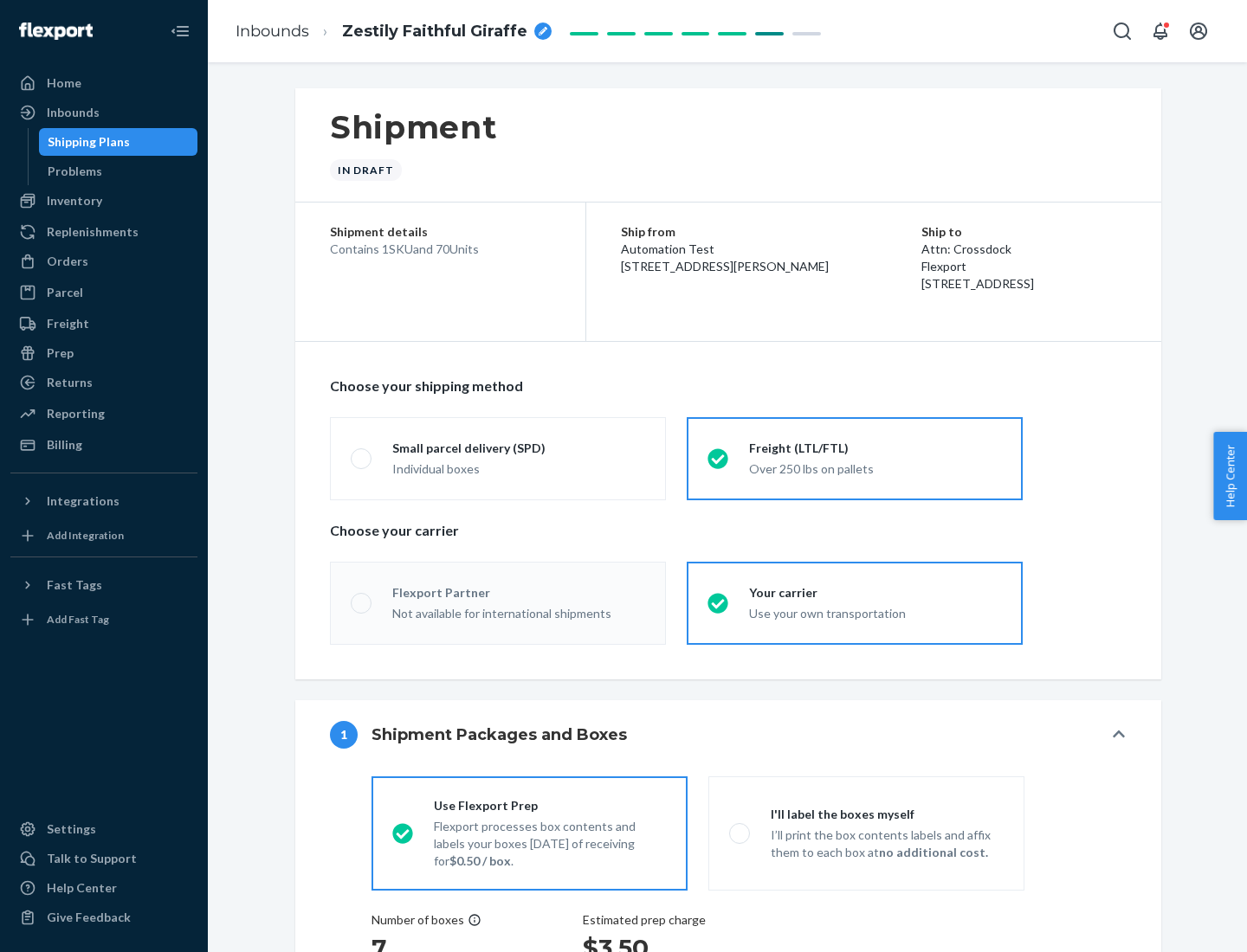
radio input "true"
radio input "false"
radio input "true"
radio input "false"
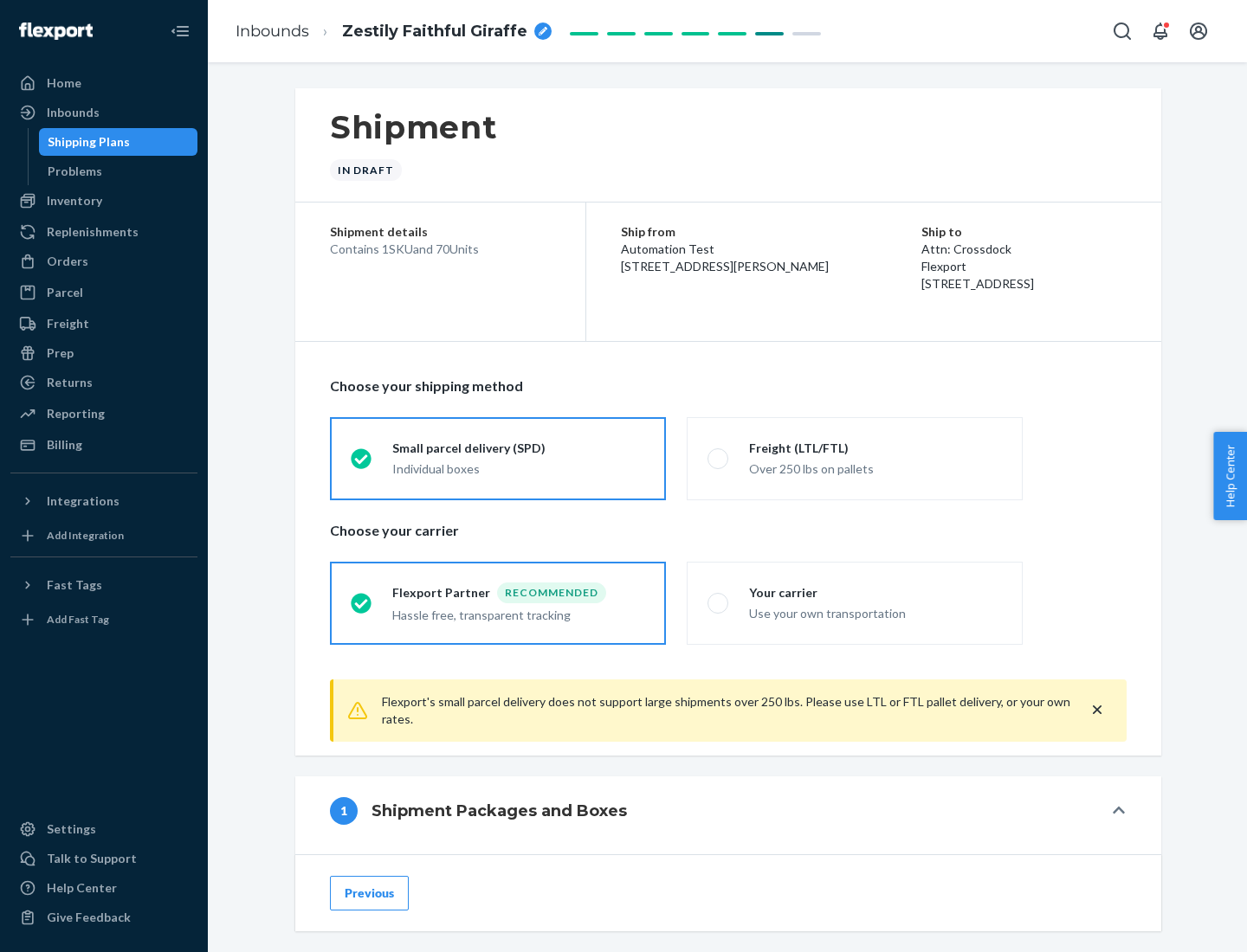
click at [519, 468] on div "Individual boxes" at bounding box center [519, 469] width 253 height 18
click at [362, 464] on input "Small parcel delivery (SPD) Individual boxes" at bounding box center [356, 458] width 11 height 11
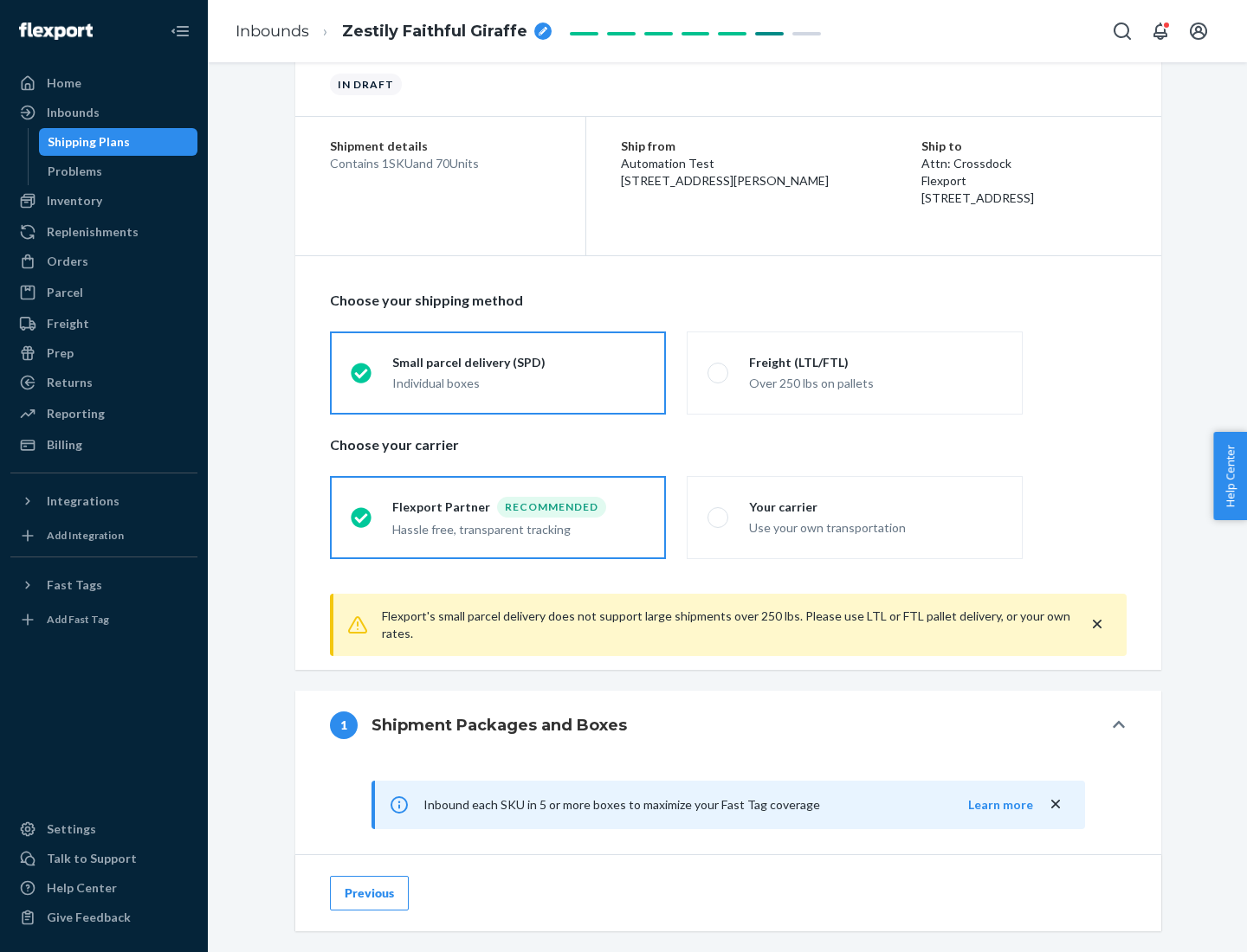
click at [519, 507] on div "Recommended" at bounding box center [552, 508] width 109 height 21
click at [362, 511] on input "Flexport Partner Recommended Hassle free, transparent tracking" at bounding box center [356, 517] width 11 height 11
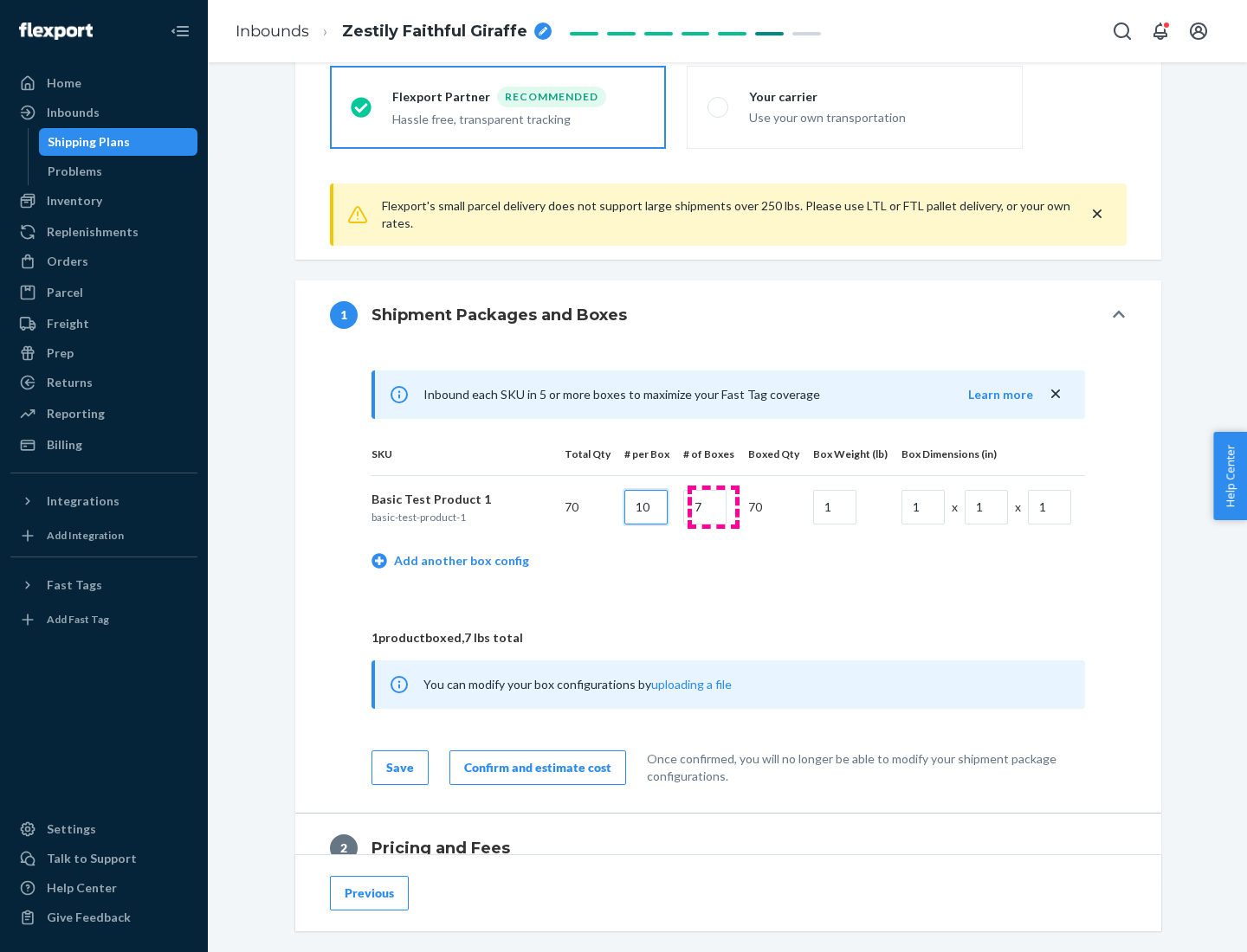
type input "10"
type input "7"
type input "1"
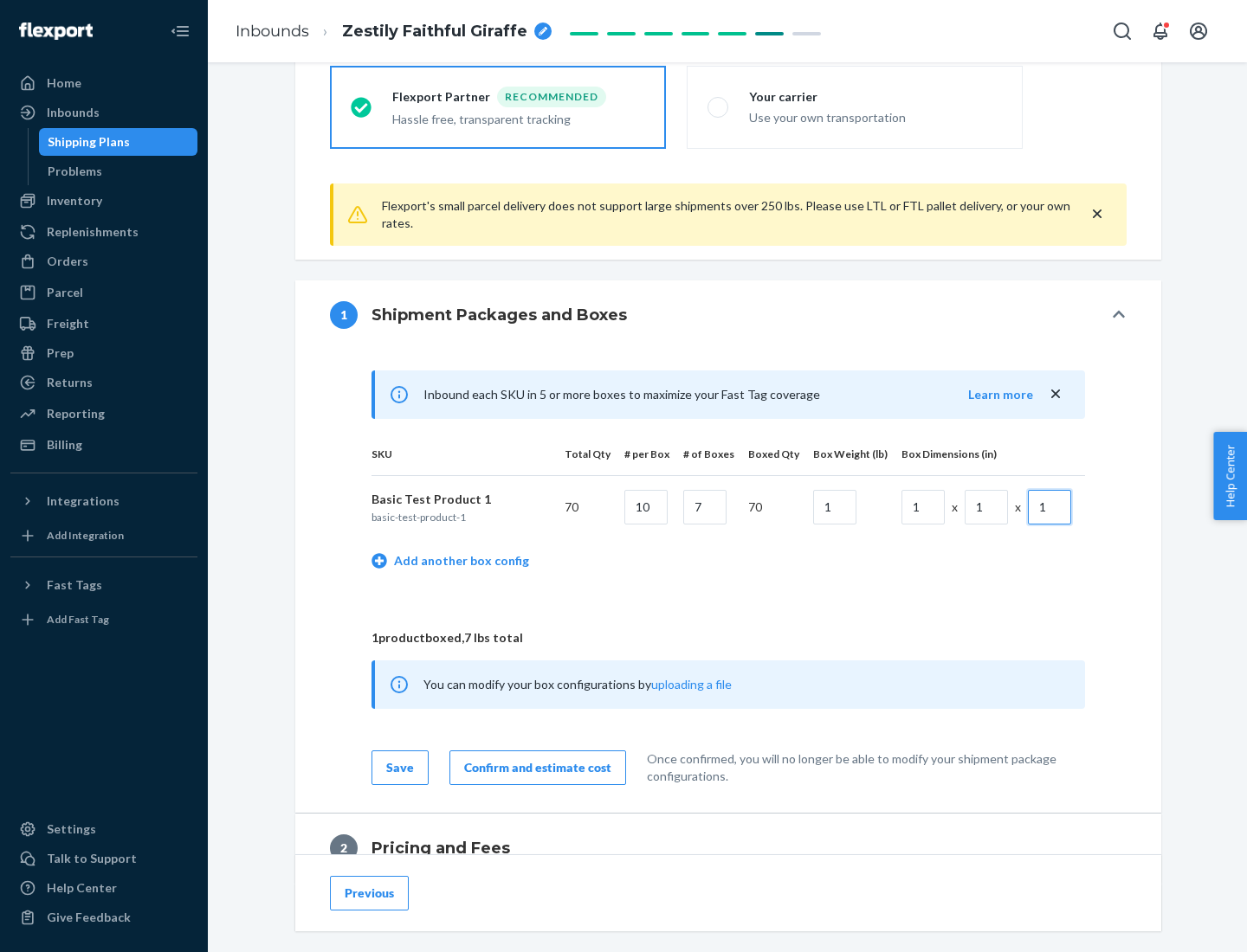
scroll to position [756, 0]
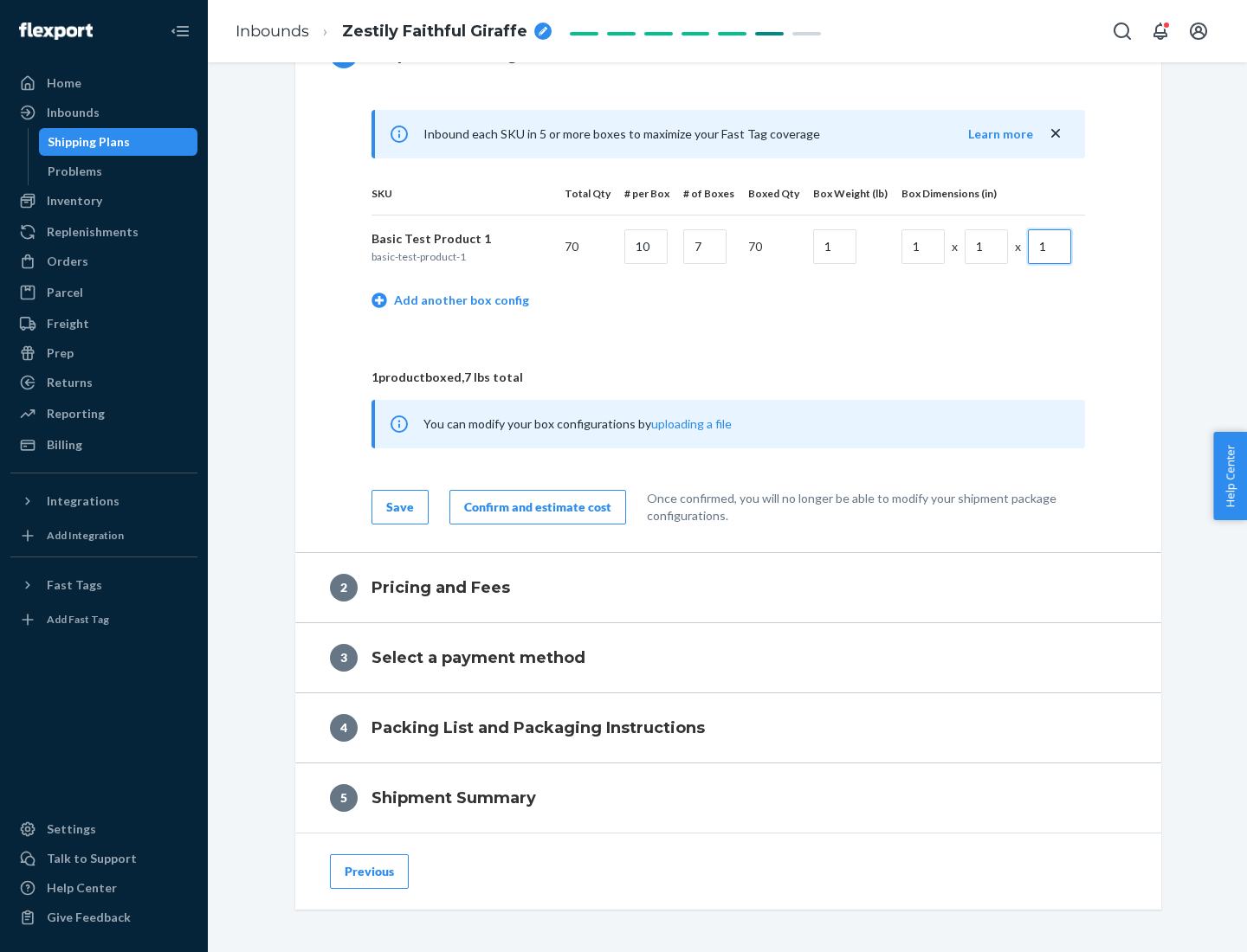
type input "1"
click at [534, 507] on div "Confirm and estimate cost" at bounding box center [537, 508] width 147 height 18
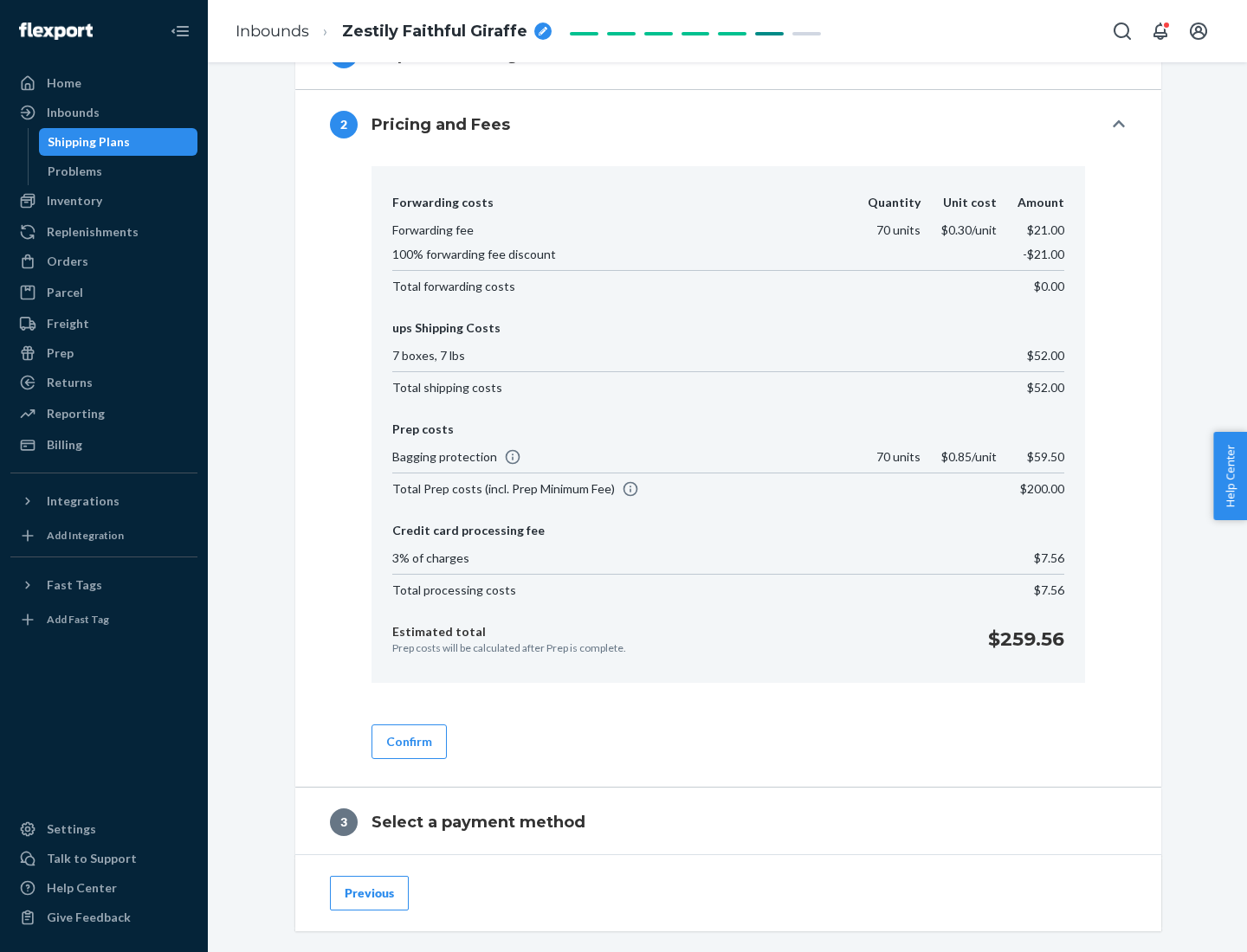
scroll to position [991, 0]
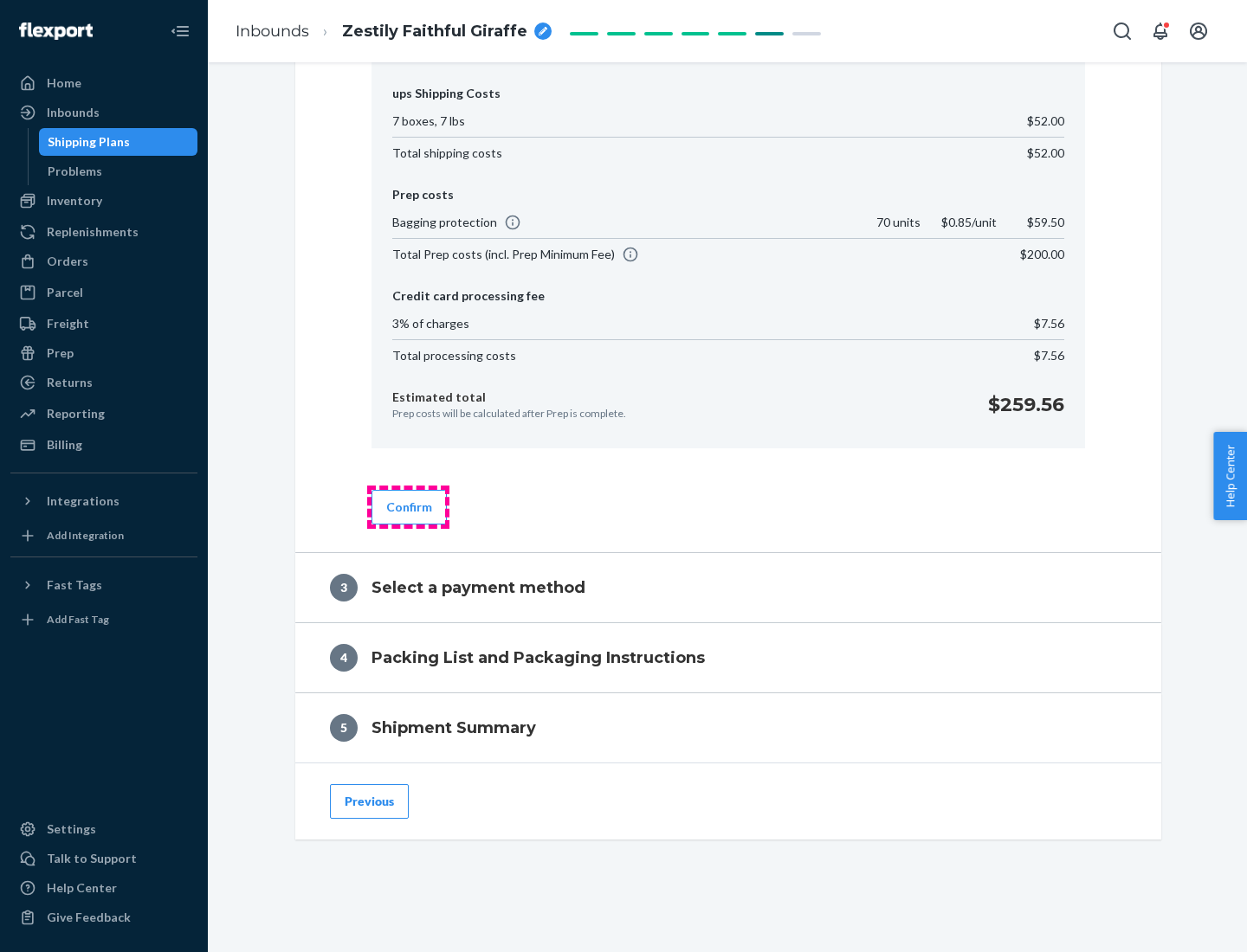
click at [408, 507] on button "Confirm" at bounding box center [408, 507] width 75 height 34
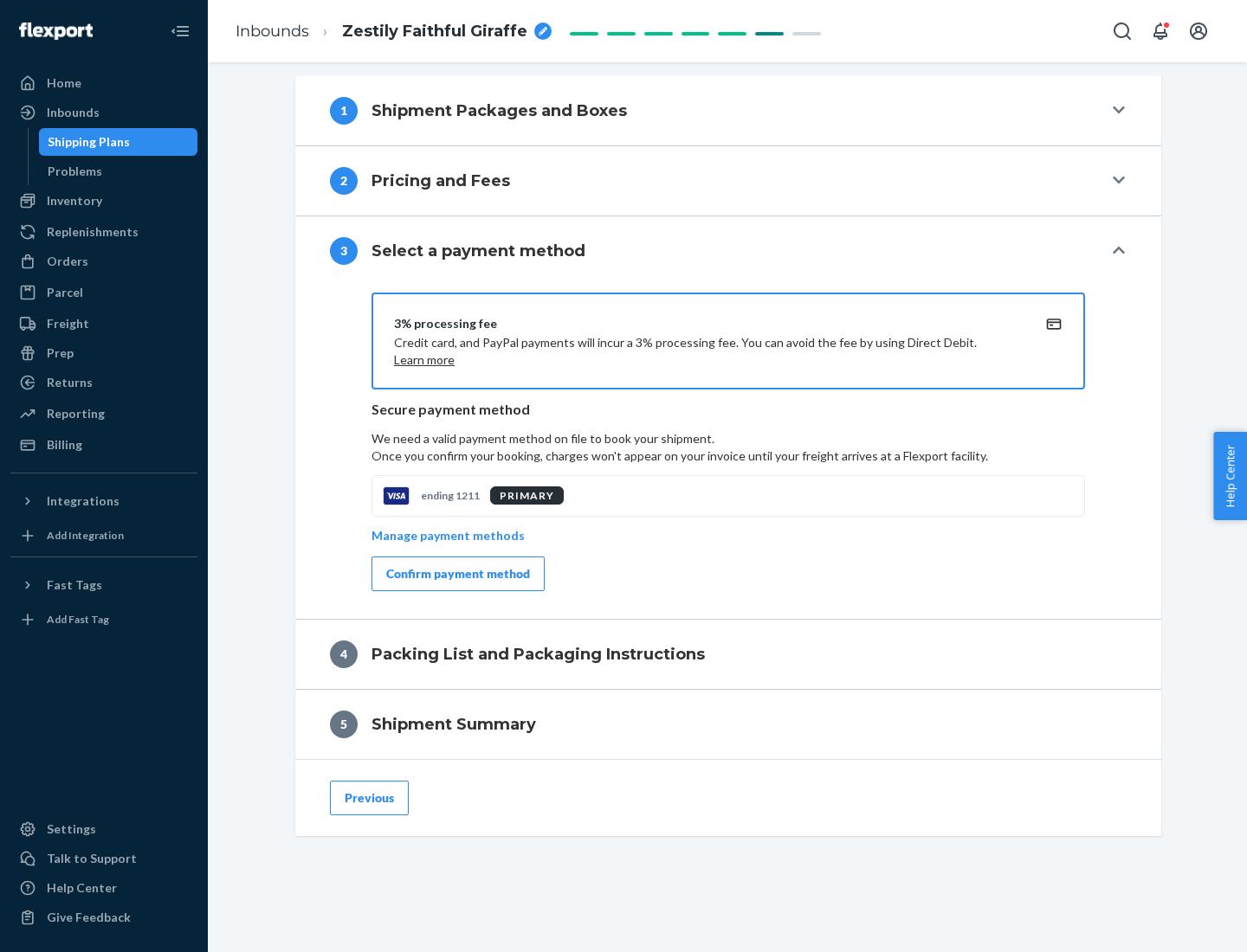
scroll to position [700, 0]
click at [457, 574] on div "Confirm payment method" at bounding box center [458, 574] width 144 height 18
